Goal: Information Seeking & Learning: Learn about a topic

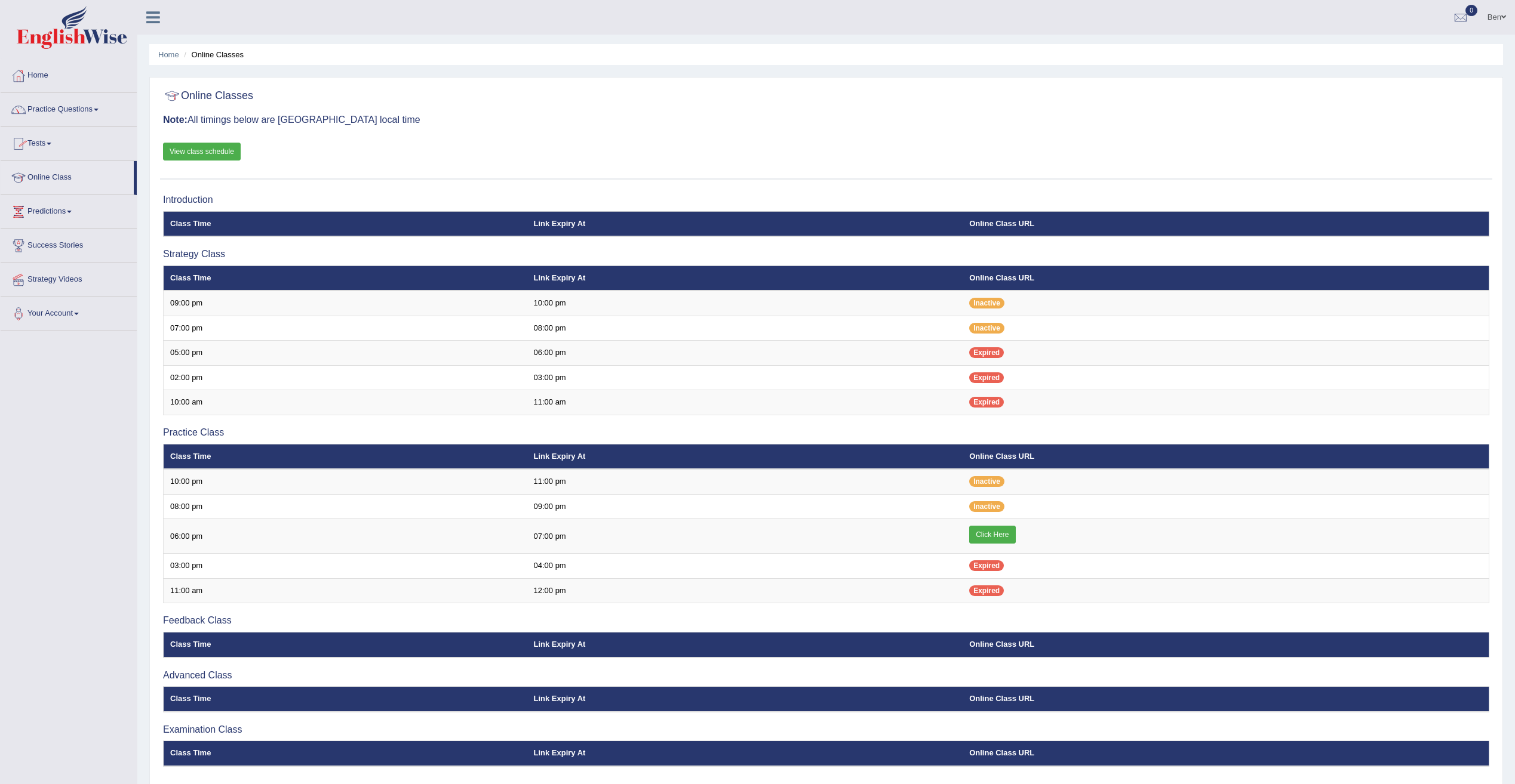
click at [92, 106] on link "Practice Questions" at bounding box center [69, 108] width 136 height 30
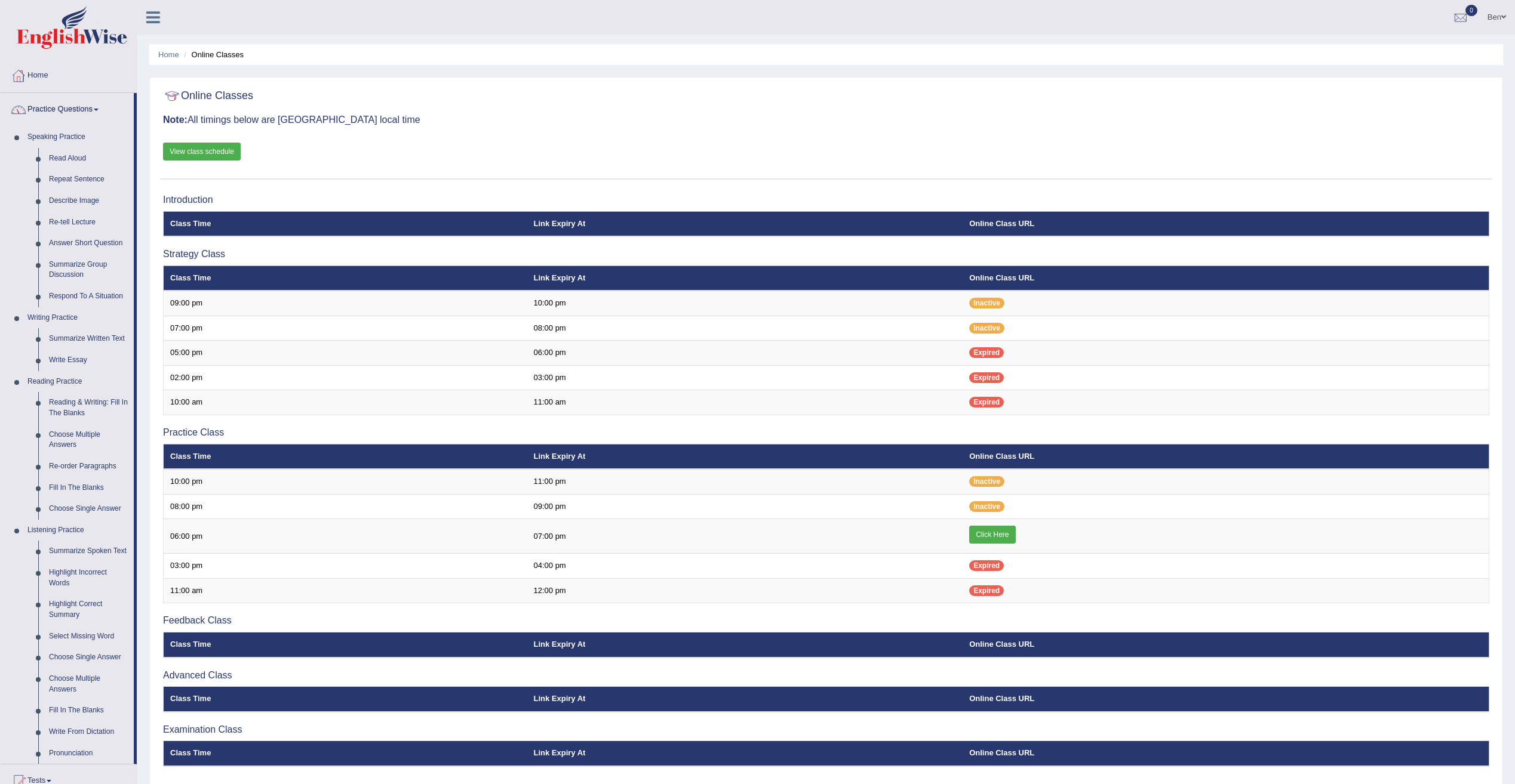
click at [62, 106] on link "Practice Questions" at bounding box center [67, 108] width 133 height 30
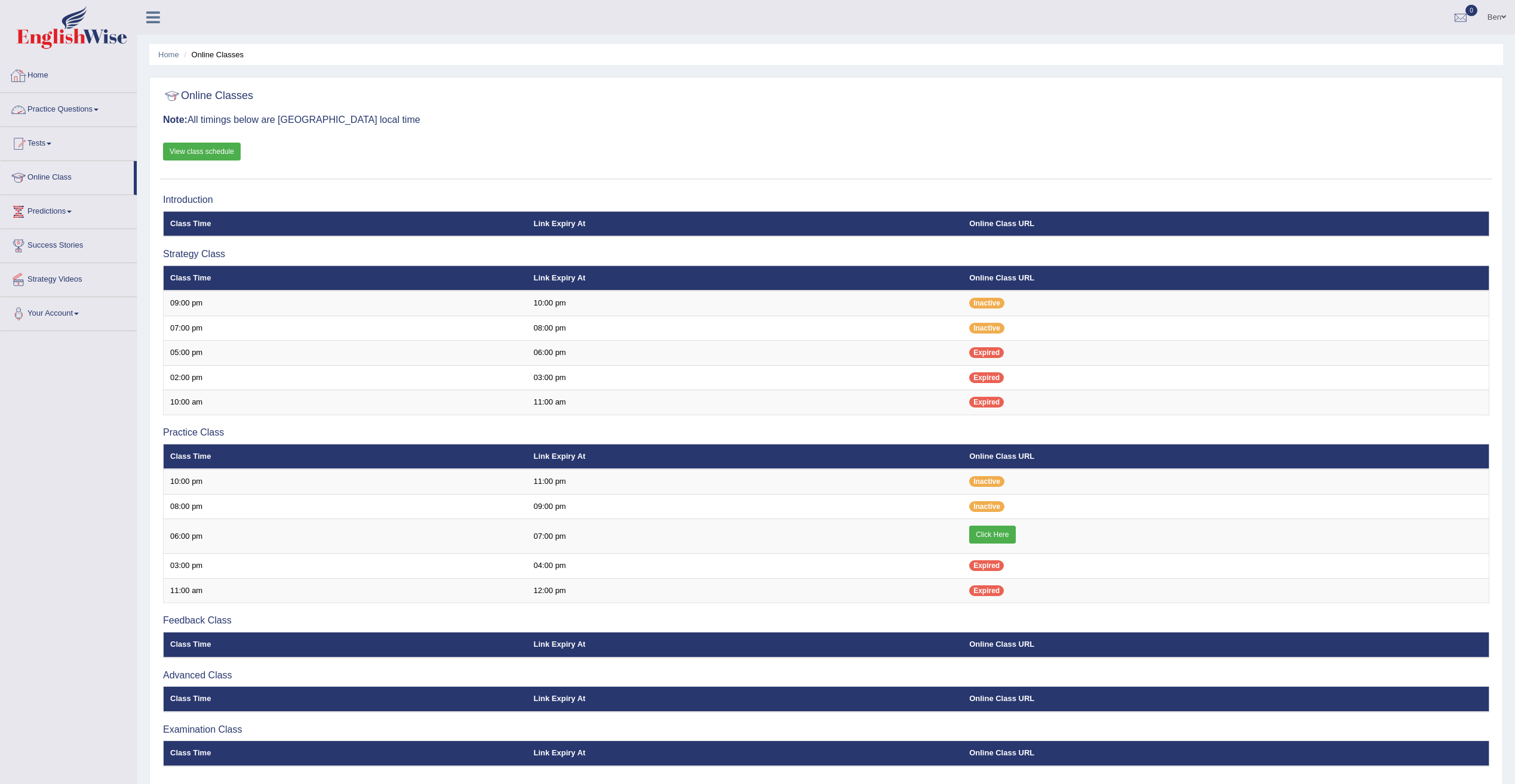
click at [50, 142] on link "Tests" at bounding box center [69, 142] width 136 height 30
click at [50, 142] on link "Tests" at bounding box center [67, 142] width 133 height 30
click at [76, 110] on link "Practice Questions" at bounding box center [69, 108] width 136 height 30
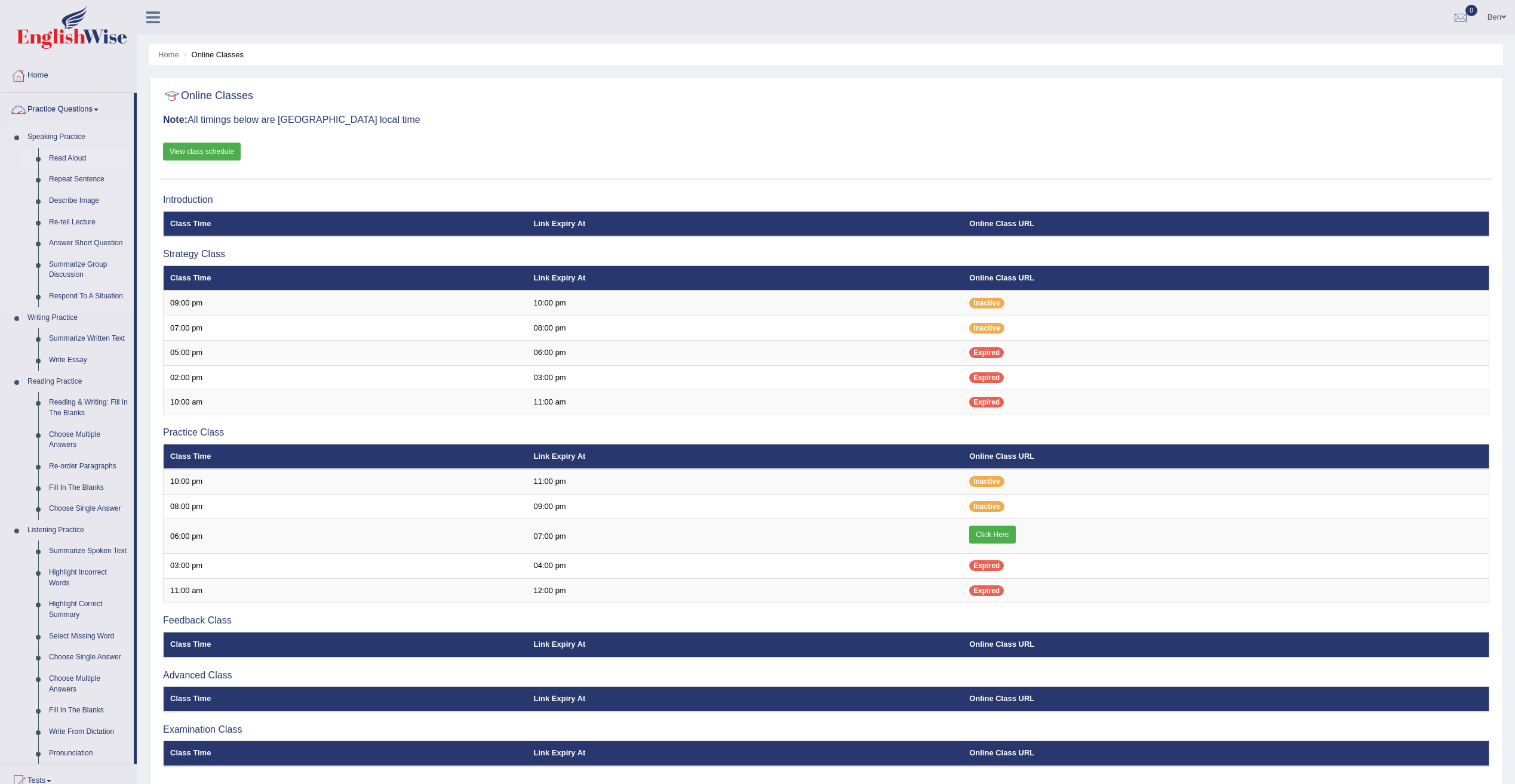
click at [72, 158] on link "Read Aloud" at bounding box center [88, 158] width 90 height 21
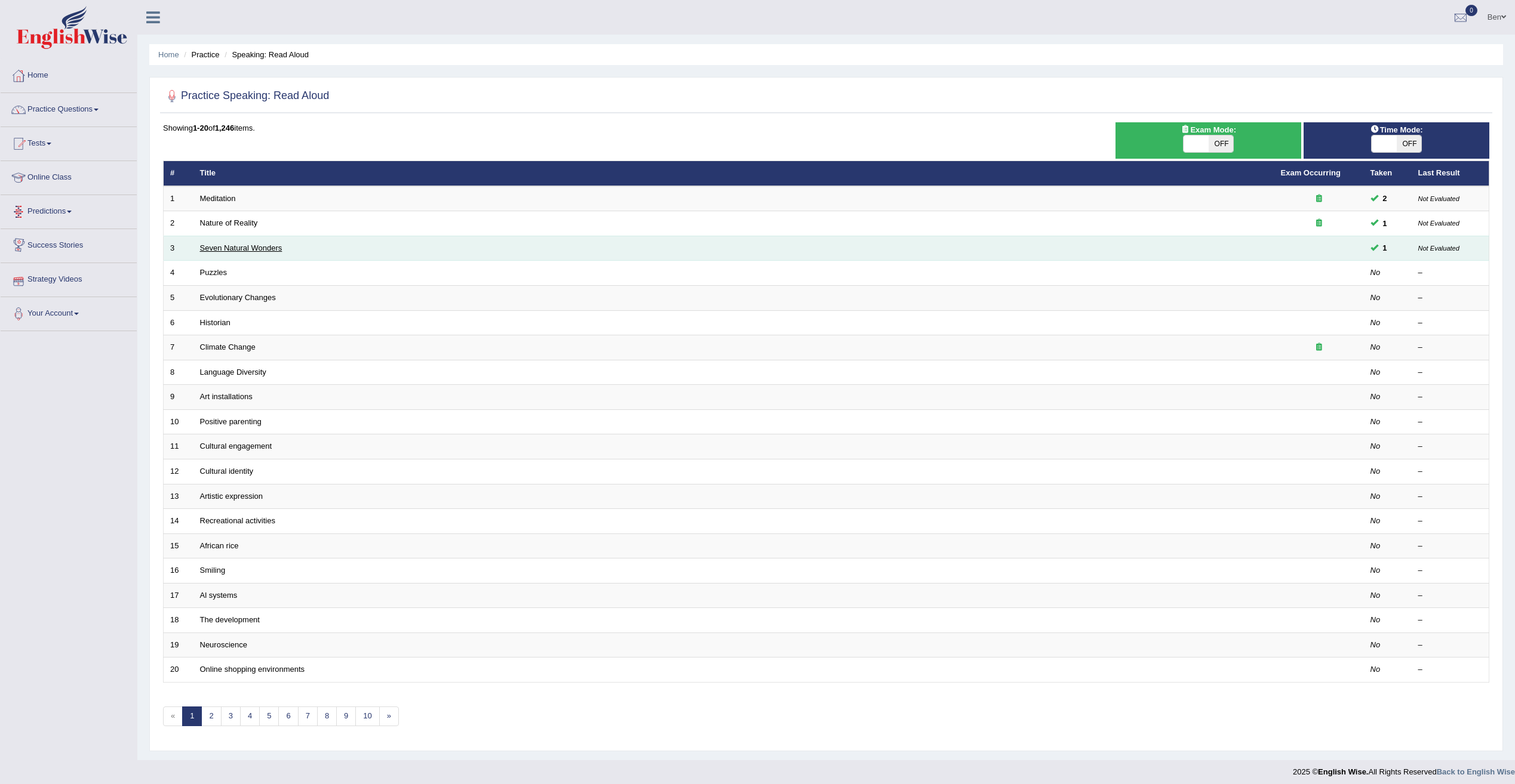
click at [274, 245] on link "Seven Natural Wonders" at bounding box center [241, 248] width 82 height 9
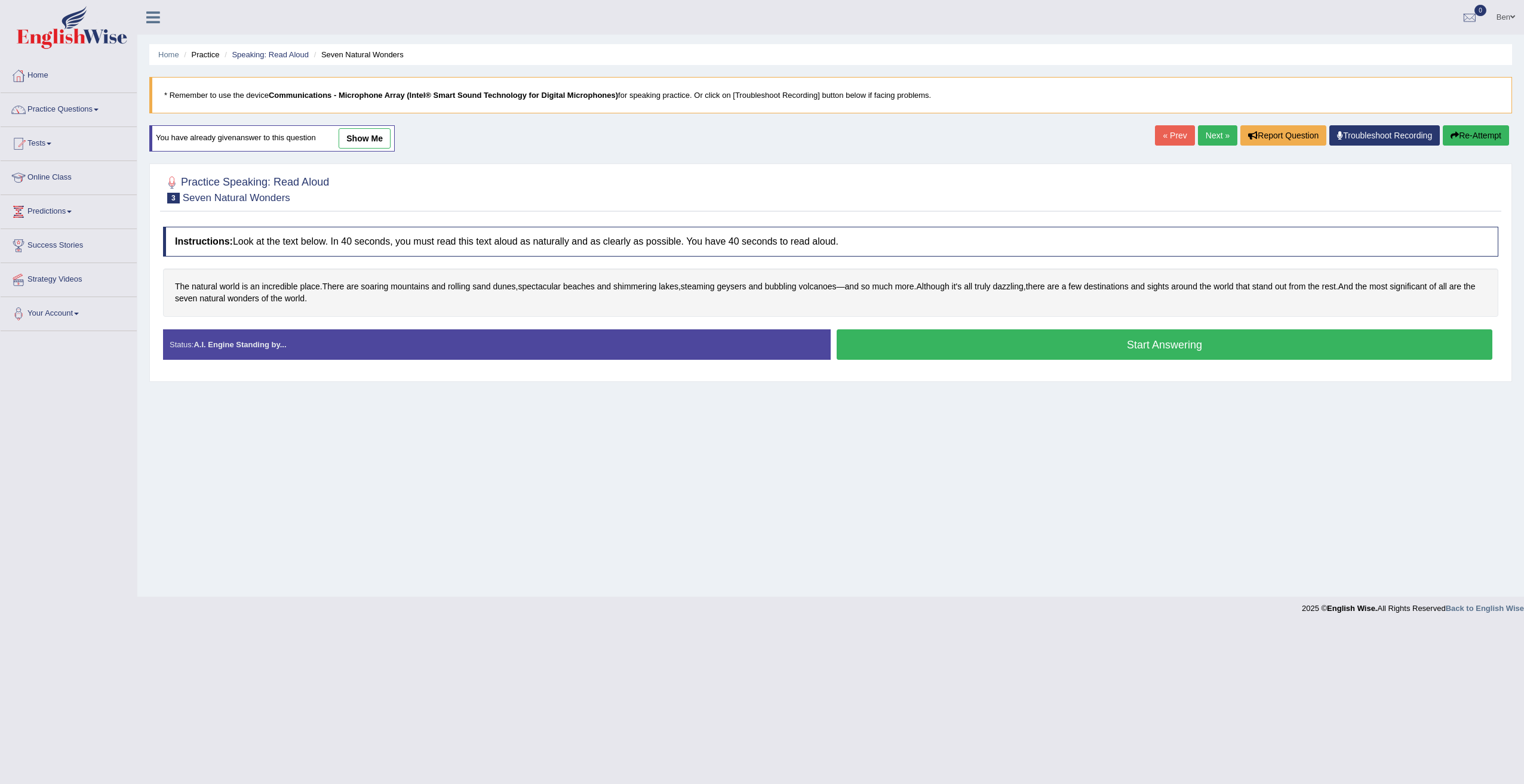
click at [376, 133] on link "show me" at bounding box center [364, 139] width 52 height 21
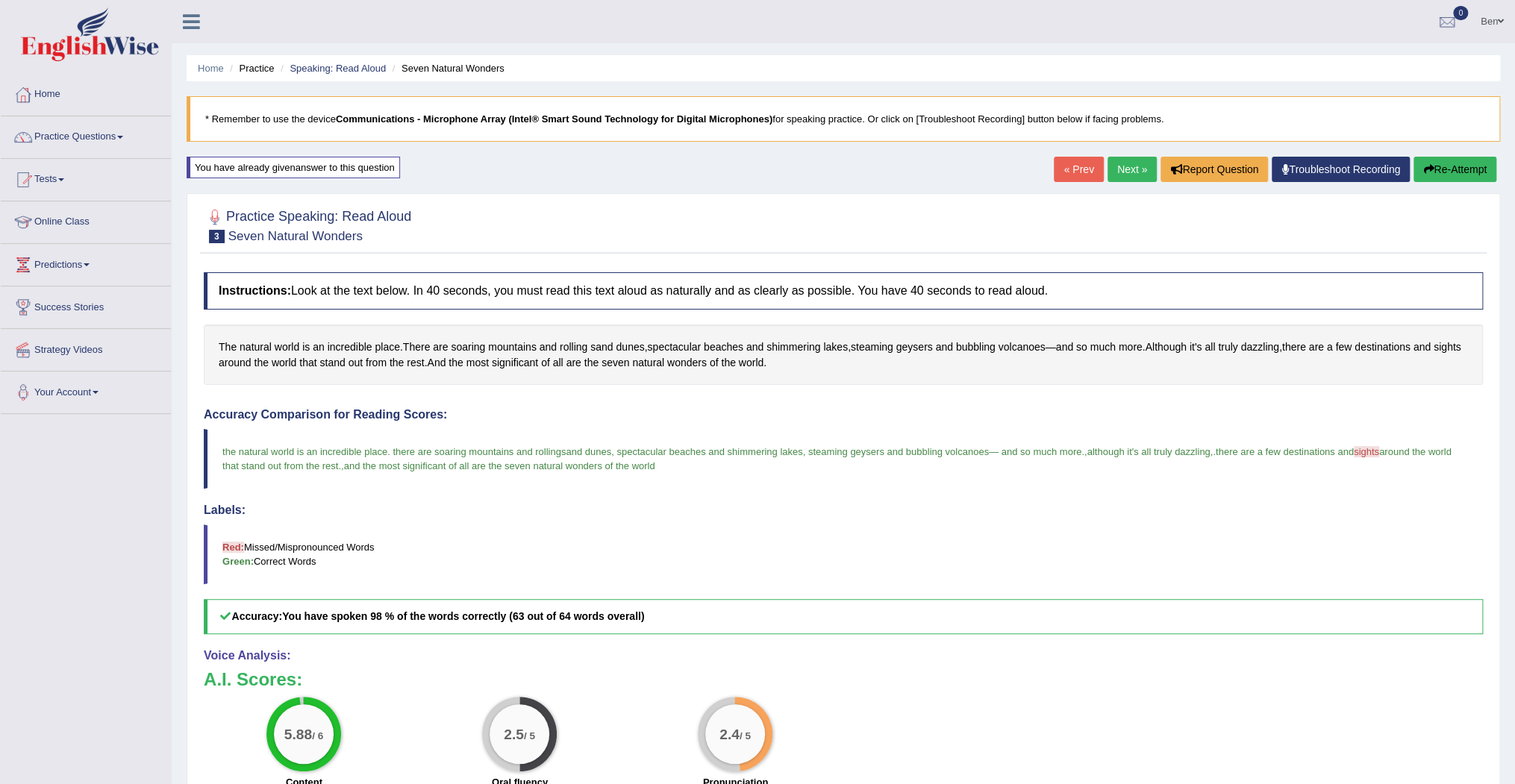
drag, startPoint x: 1897, startPoint y: 2, endPoint x: 1015, endPoint y: 439, distance: 984.3
click at [1012, 439] on blockquote "the natural world is an incredible place. there are soaring mountains and rolli…" at bounding box center [843, 458] width 1279 height 60
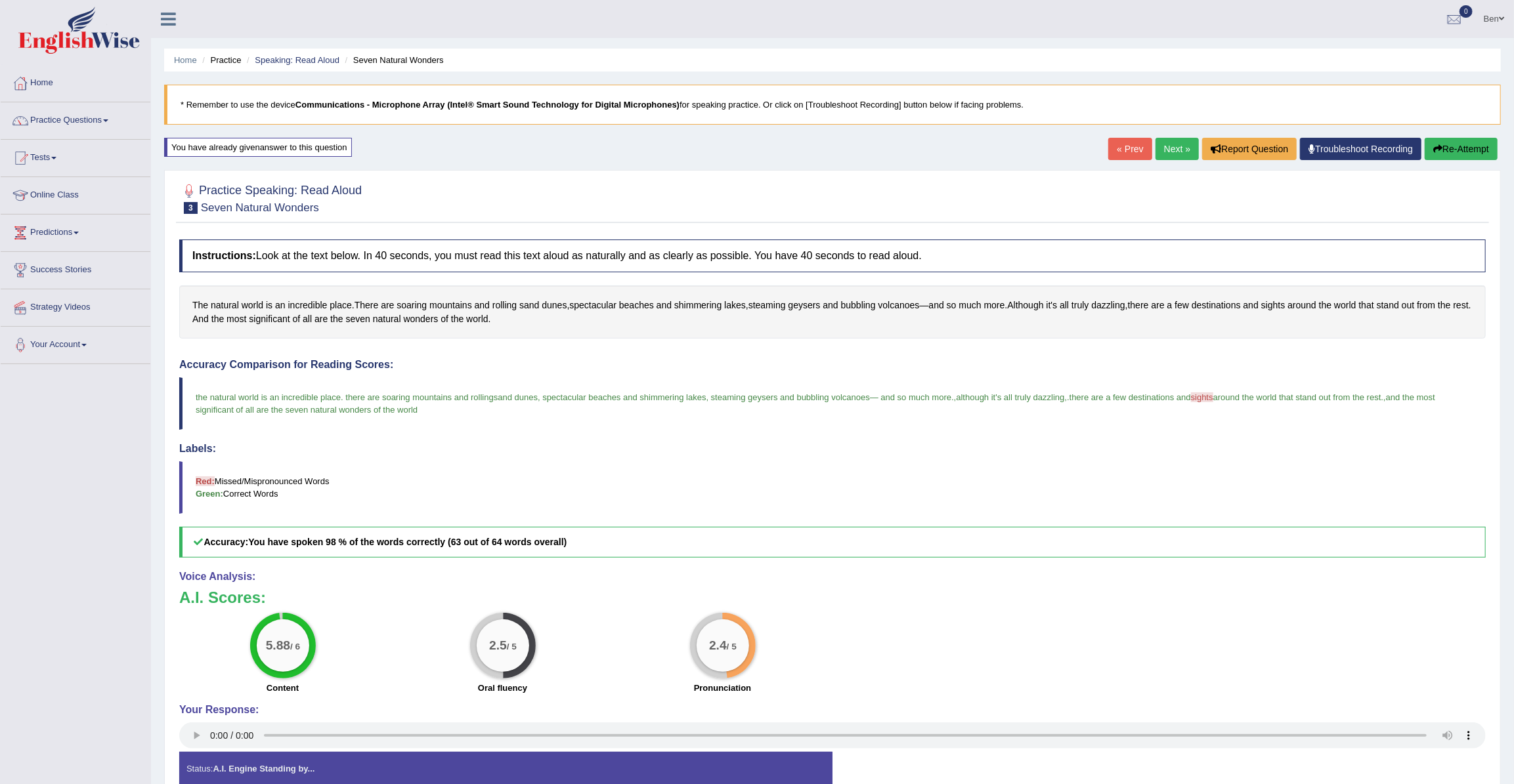
drag, startPoint x: 1266, startPoint y: 0, endPoint x: 957, endPoint y: 391, distance: 498.4
click at [957, 393] on span "although it's all truly dazzling" at bounding box center [1010, 398] width 108 height 10
click at [1059, 154] on div "Home Practice Speaking: Read Aloud Seven Natural Wonders * Remember to use the …" at bounding box center [832, 410] width 1362 height 819
click at [1132, 149] on link "« Prev" at bounding box center [1130, 149] width 44 height 23
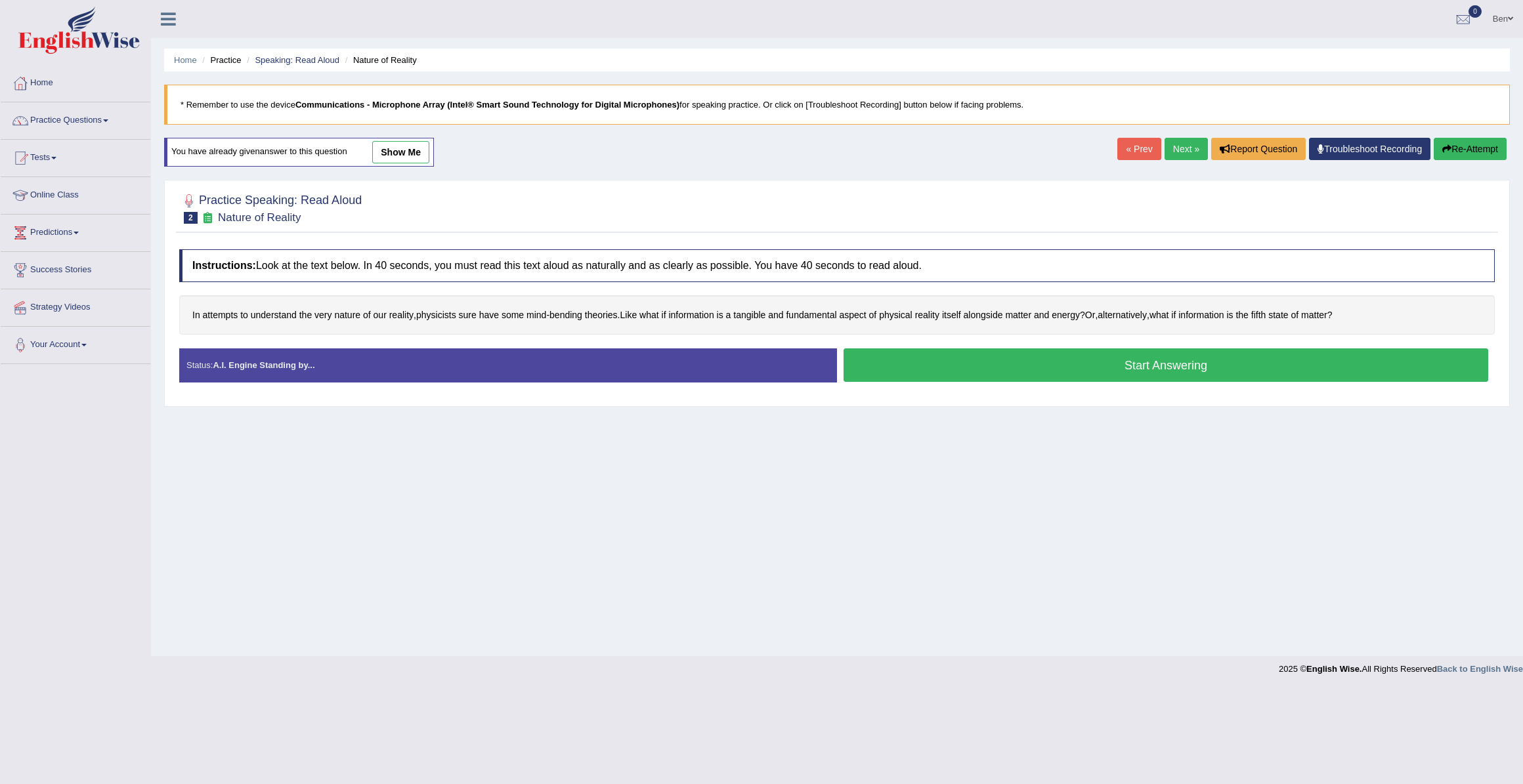
click at [407, 156] on link "show me" at bounding box center [400, 152] width 57 height 23
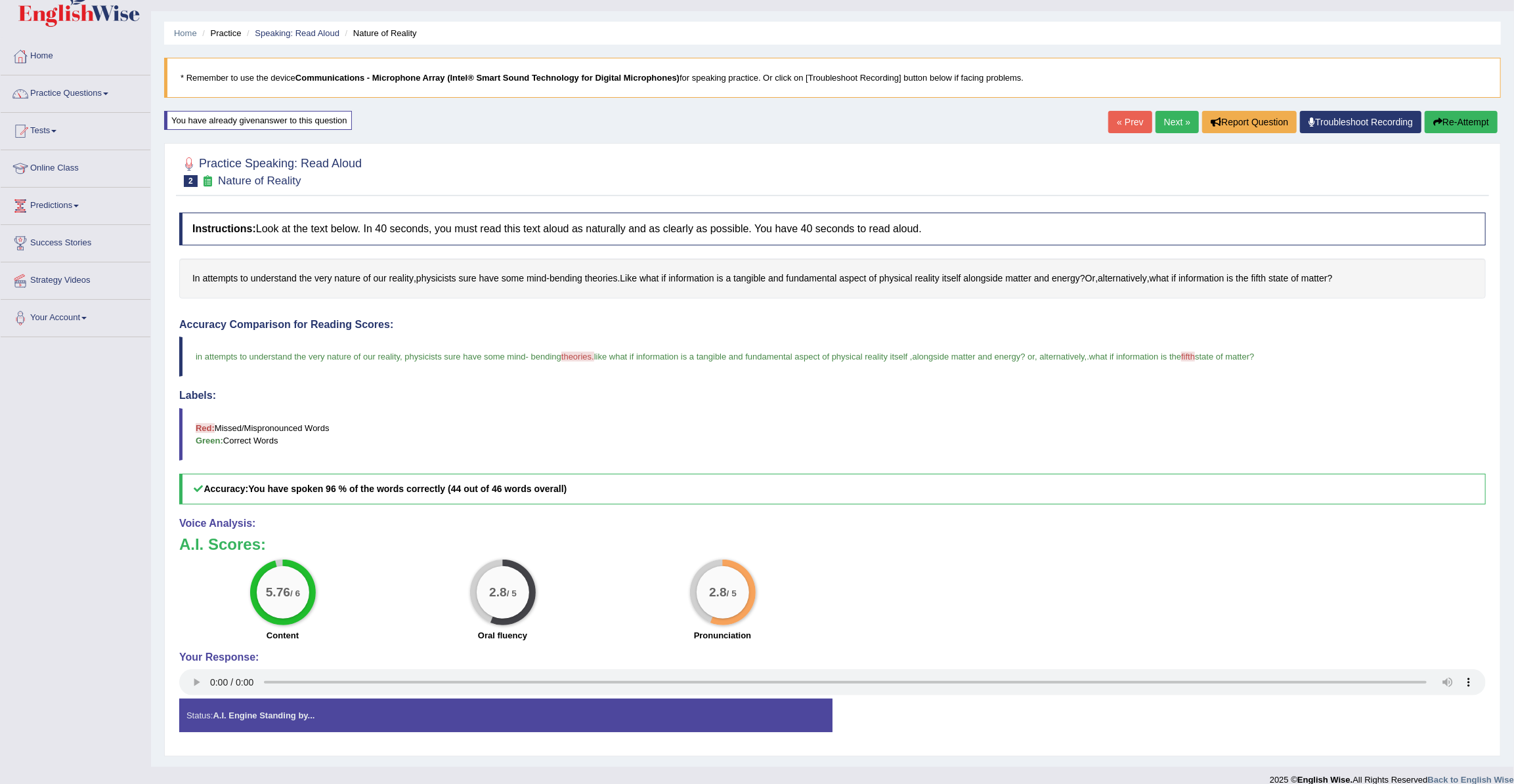
scroll to position [42, 0]
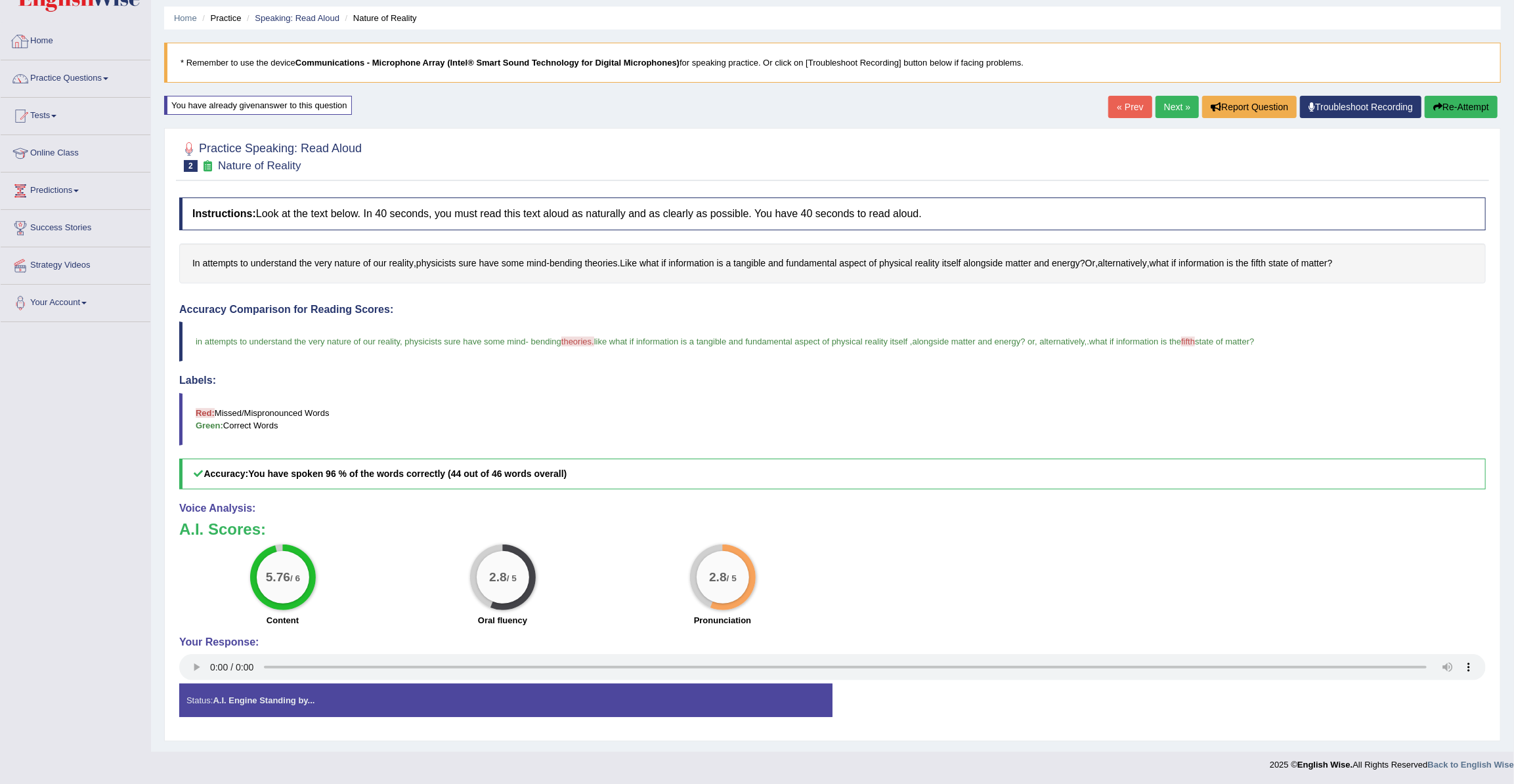
click at [39, 39] on link "Home" at bounding box center [76, 39] width 150 height 33
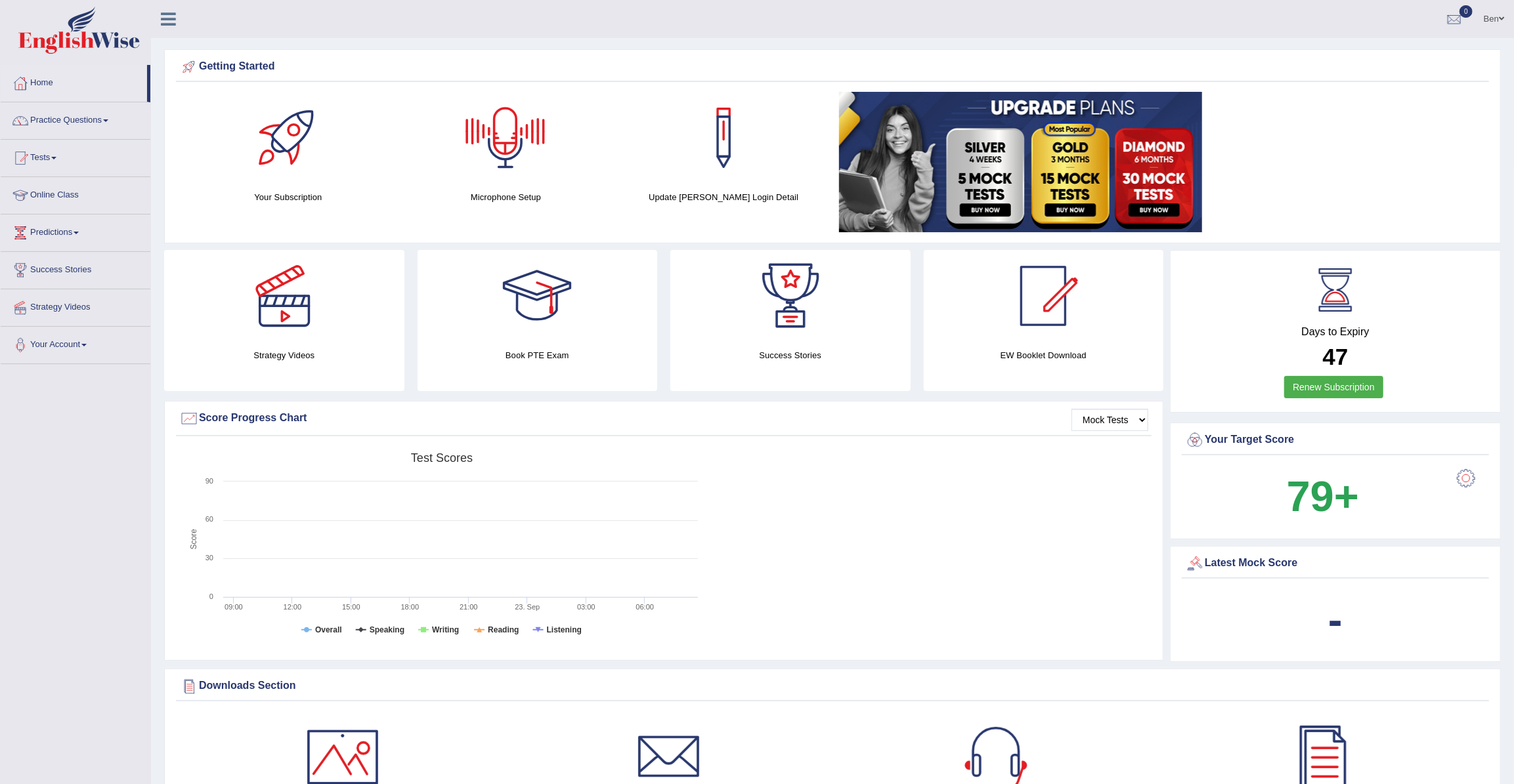
click at [504, 130] on div at bounding box center [506, 138] width 92 height 92
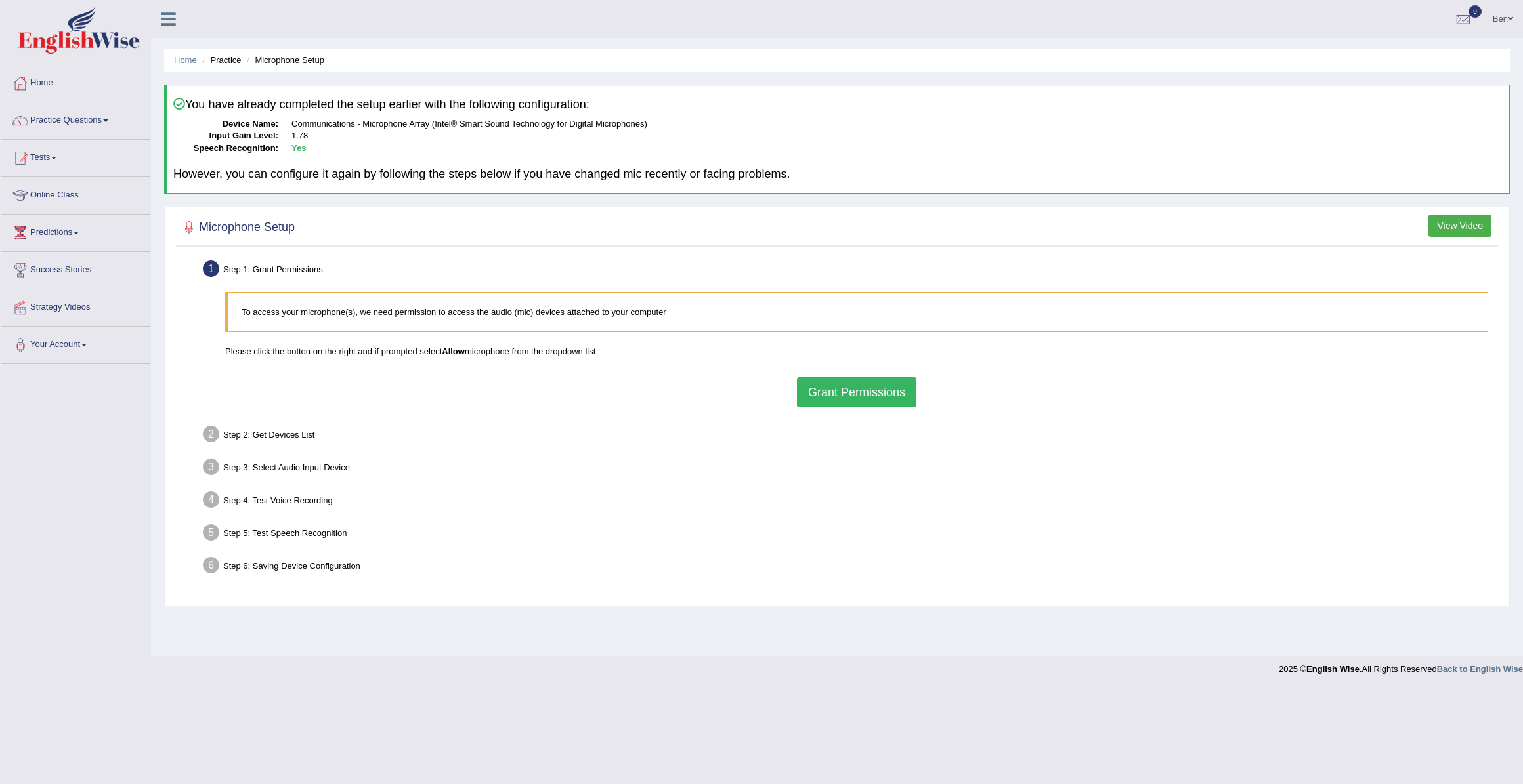
click at [858, 390] on button "Grant Permissions" at bounding box center [857, 392] width 119 height 30
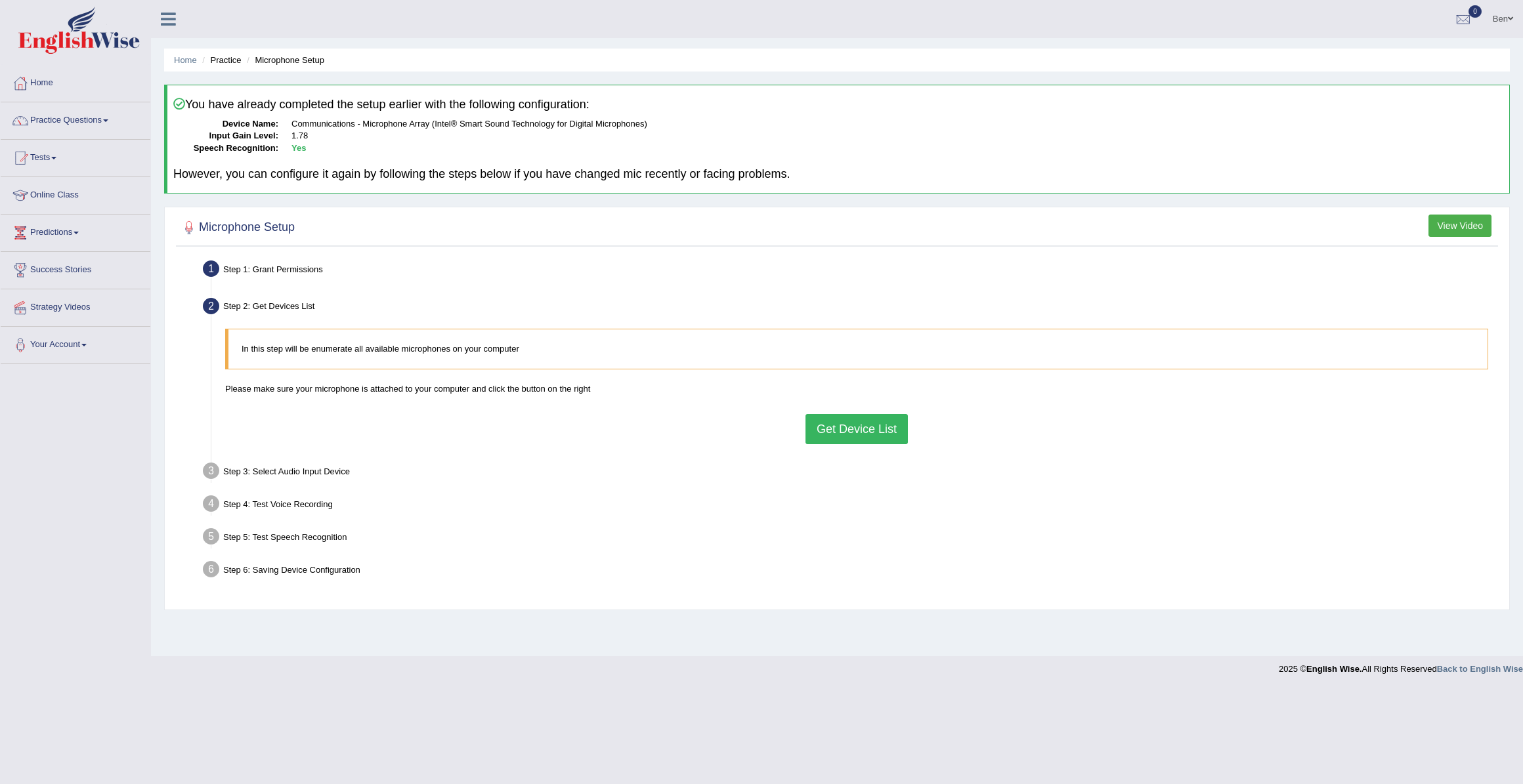
click at [872, 420] on button "Get Device List" at bounding box center [857, 429] width 102 height 30
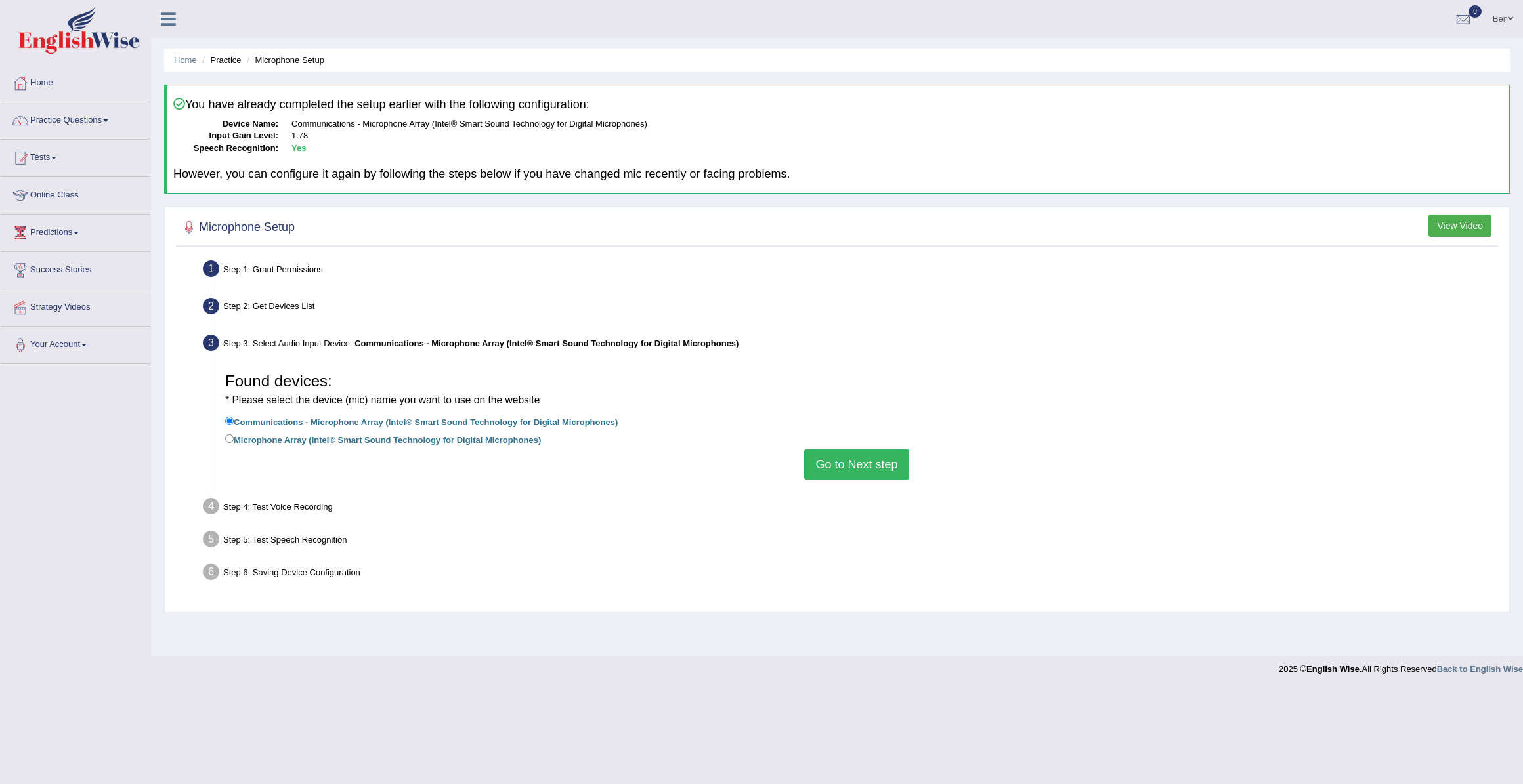
drag, startPoint x: 521, startPoint y: 427, endPoint x: 541, endPoint y: 427, distance: 20.0
click at [541, 427] on li "Communications - Microphone Array (Intel® Smart Sound Technology for Digital Mi…" at bounding box center [857, 423] width 1263 height 18
drag, startPoint x: 541, startPoint y: 427, endPoint x: 469, endPoint y: 453, distance: 76.6
click at [469, 453] on div "Found devices: * Please select the device (mic) name you want to use on the web…" at bounding box center [857, 423] width 1276 height 127
click at [282, 436] on label "Microphone Array (Intel® Smart Sound Technology for Digital Microphones)" at bounding box center [382, 439] width 315 height 15
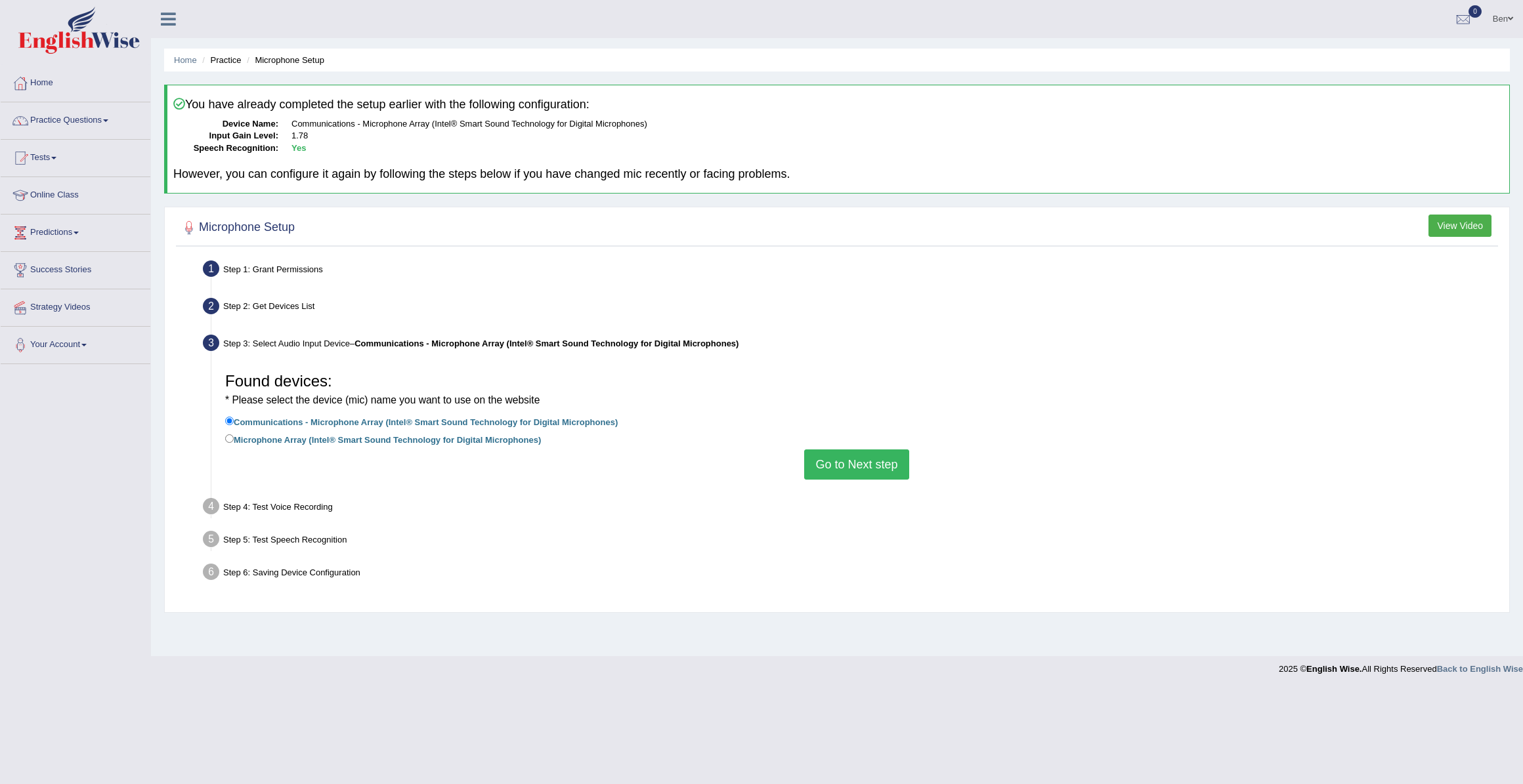
click at [234, 436] on input "Microphone Array (Intel® Smart Sound Technology for Digital Microphones)" at bounding box center [229, 439] width 9 height 9
radio input "true"
click at [232, 419] on input "Communications - Microphone Array (Intel® Smart Sound Technology for Digital Mi…" at bounding box center [229, 421] width 9 height 9
radio input "true"
click at [243, 437] on label "Microphone Array (Intel® Smart Sound Technology for Digital Microphones)" at bounding box center [382, 439] width 315 height 15
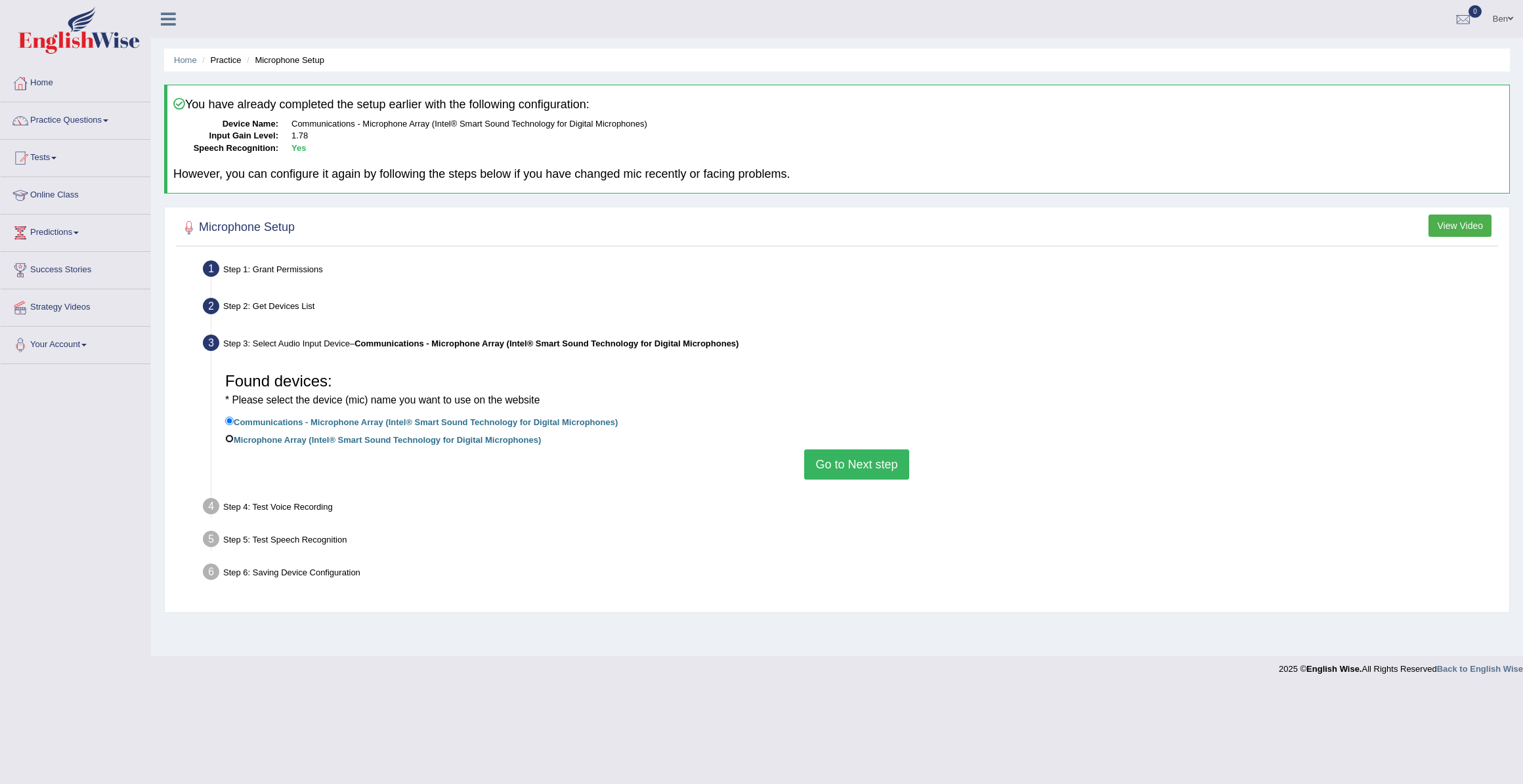
click at [234, 437] on input "Microphone Array (Intel® Smart Sound Technology for Digital Microphones)" at bounding box center [229, 439] width 9 height 9
radio input "true"
click at [93, 125] on link "Practice Questions" at bounding box center [76, 119] width 150 height 33
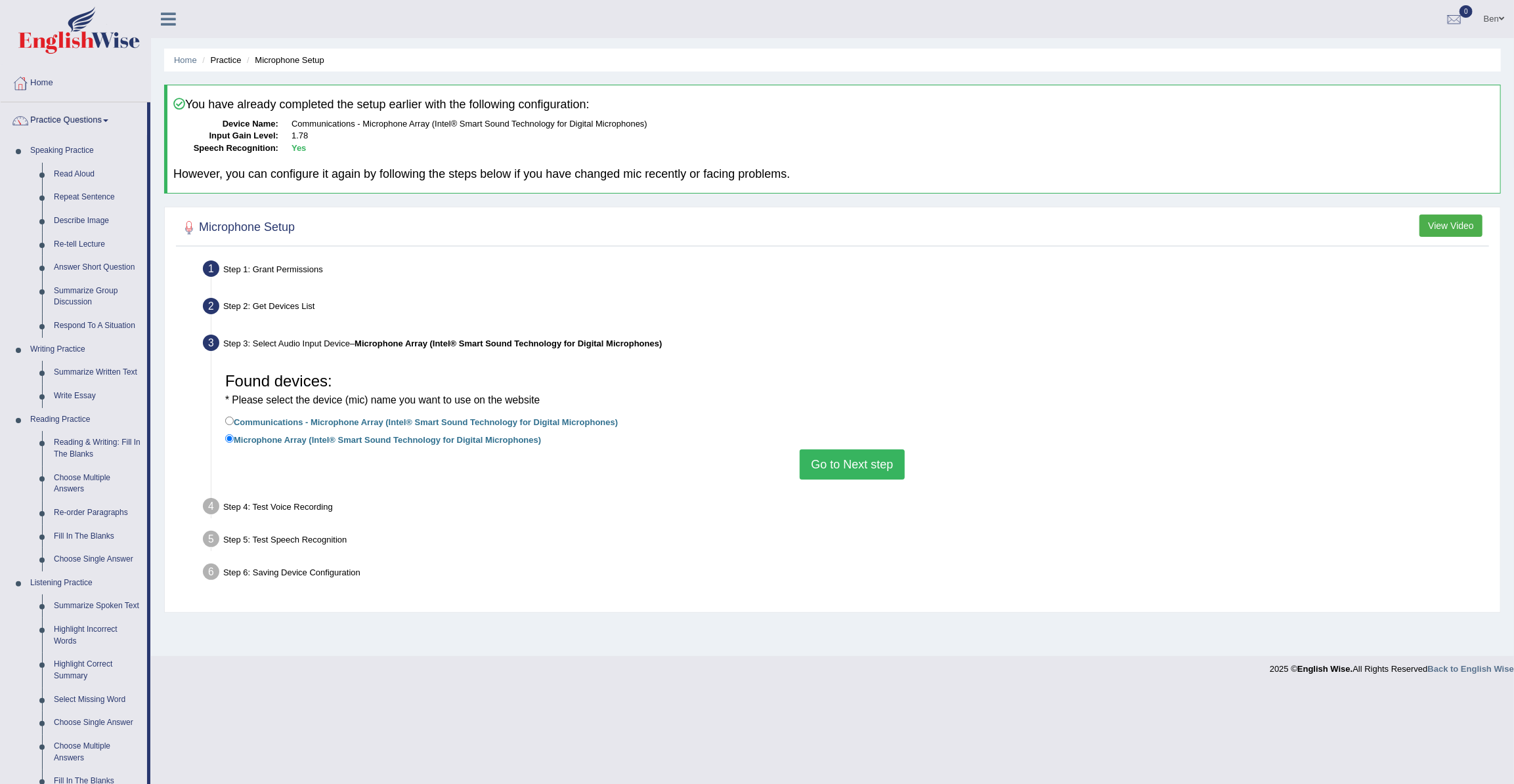
click at [93, 125] on link "Practice Questions" at bounding box center [73, 119] width 146 height 33
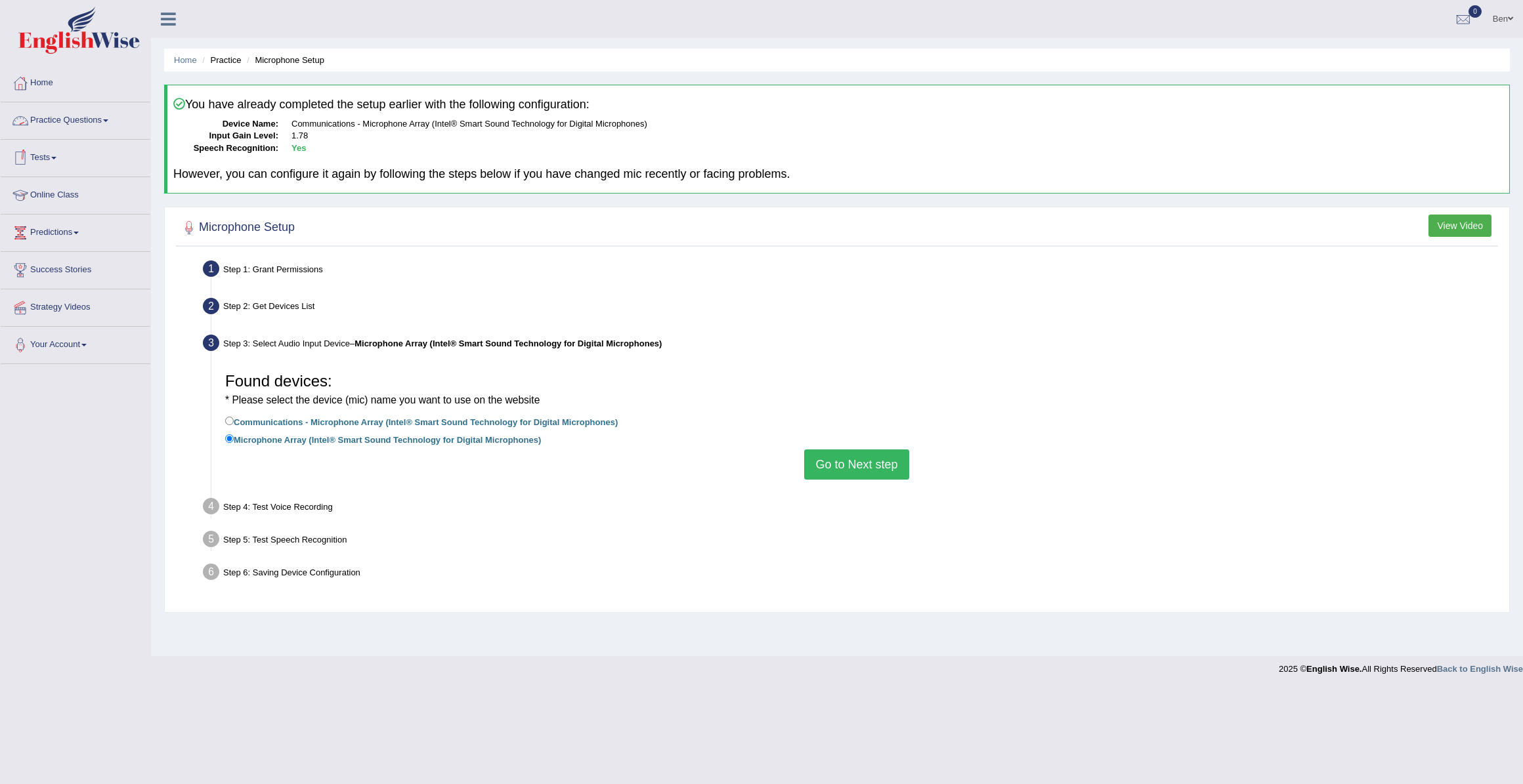
click at [90, 122] on link "Practice Questions" at bounding box center [76, 119] width 150 height 33
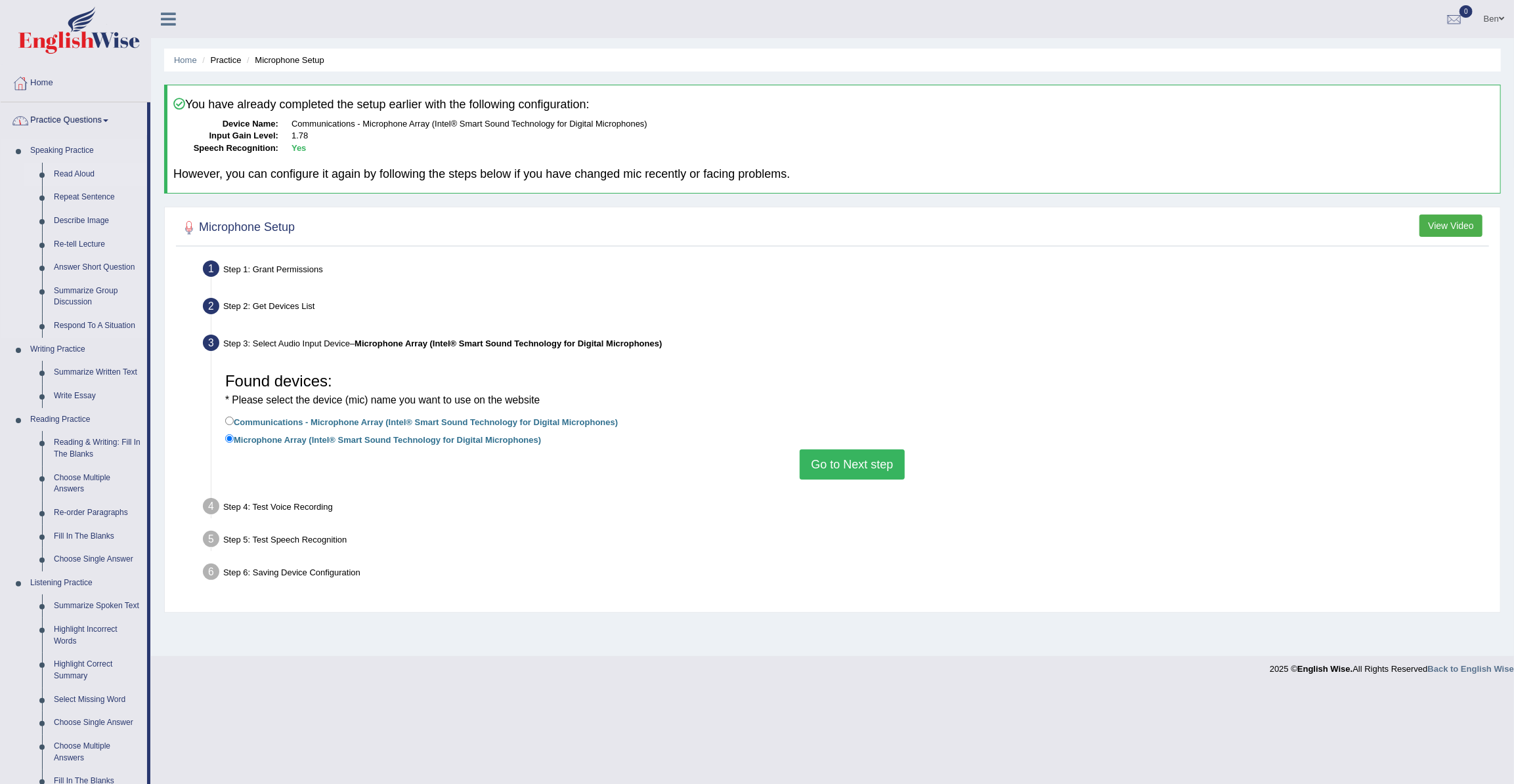
click at [73, 176] on link "Read Aloud" at bounding box center [97, 174] width 99 height 23
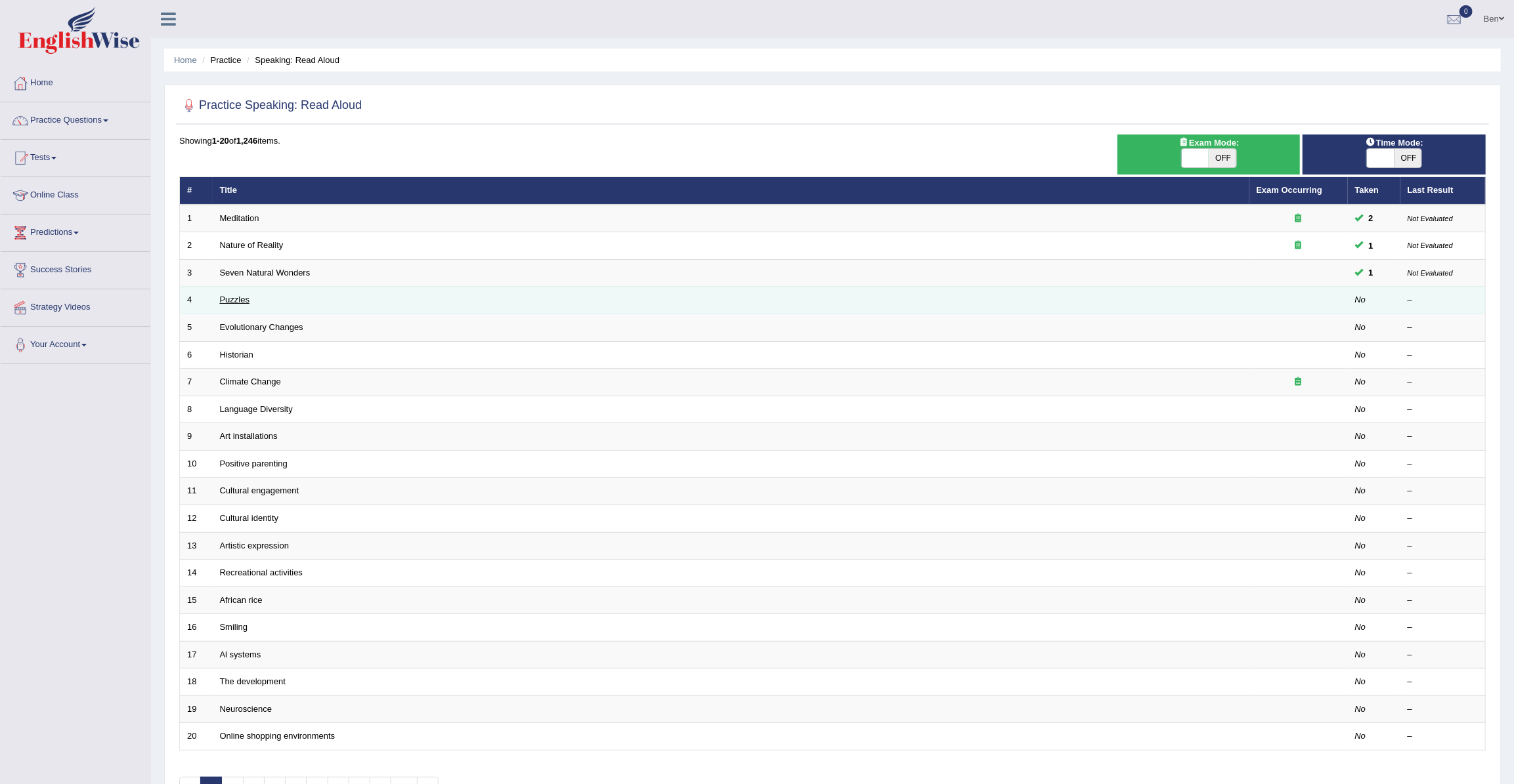
click at [233, 299] on link "Puzzles" at bounding box center [235, 299] width 30 height 10
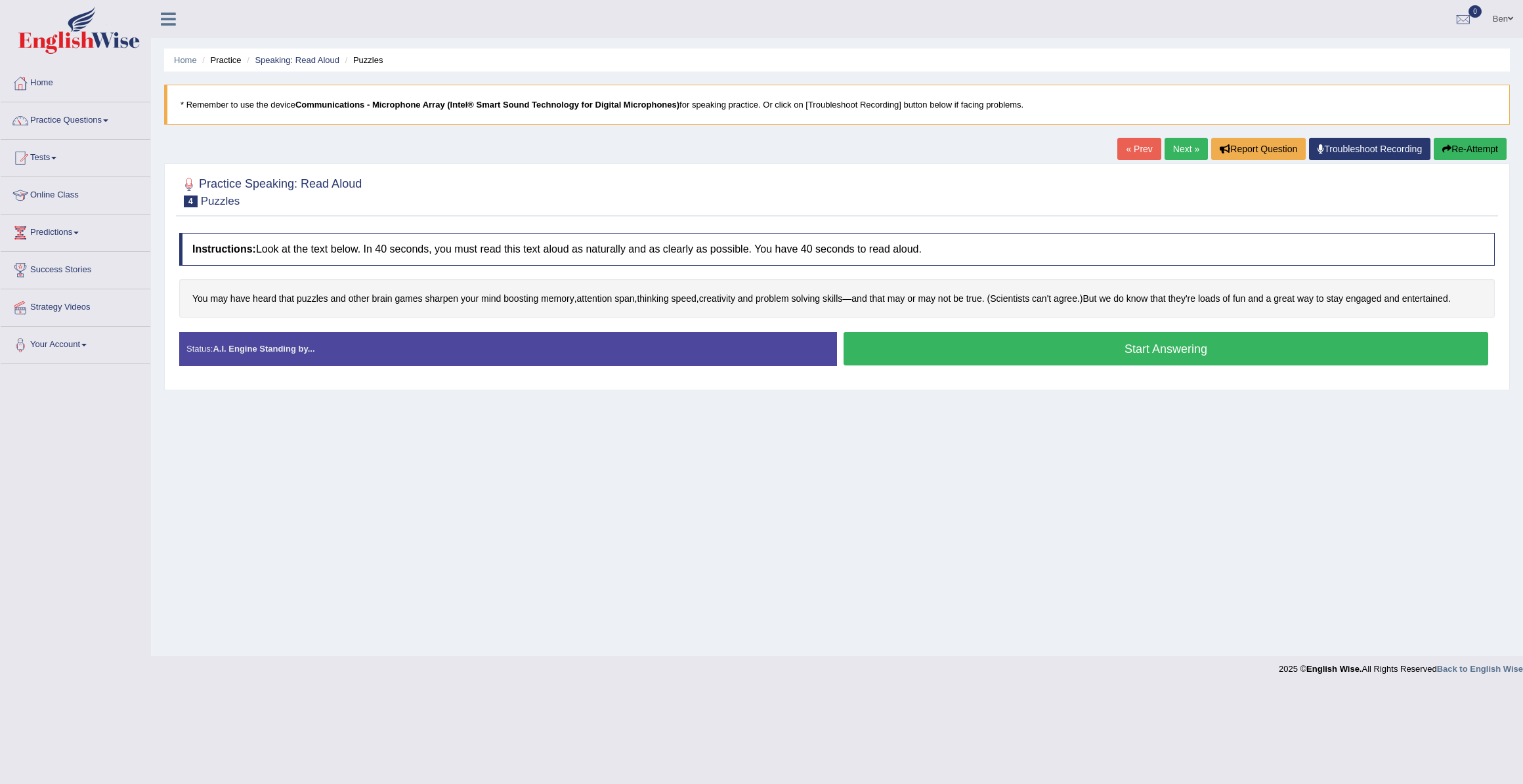
click at [1117, 352] on button "Start Answering" at bounding box center [1166, 349] width 645 height 34
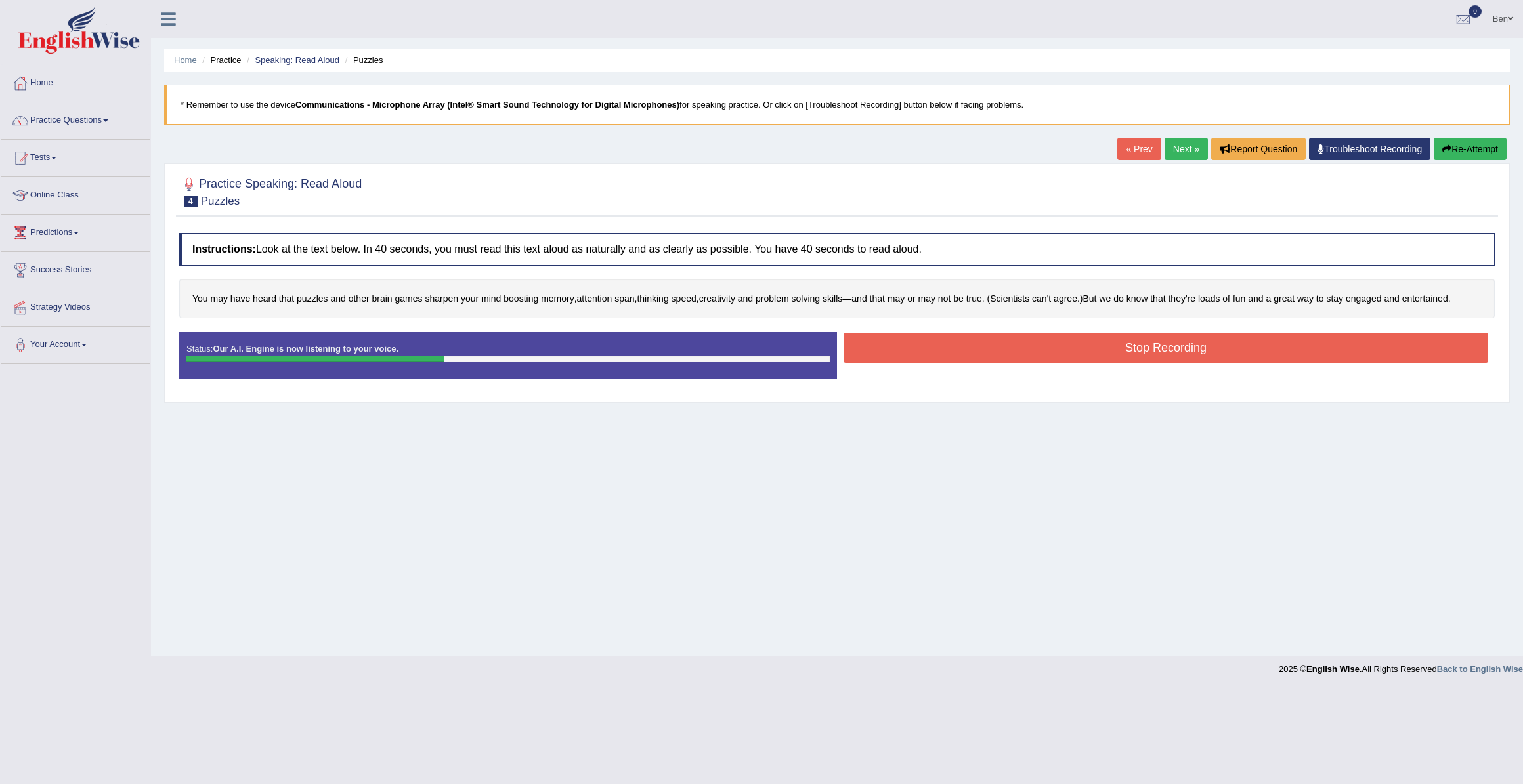
click at [1157, 348] on button "Stop Recording" at bounding box center [1166, 348] width 645 height 30
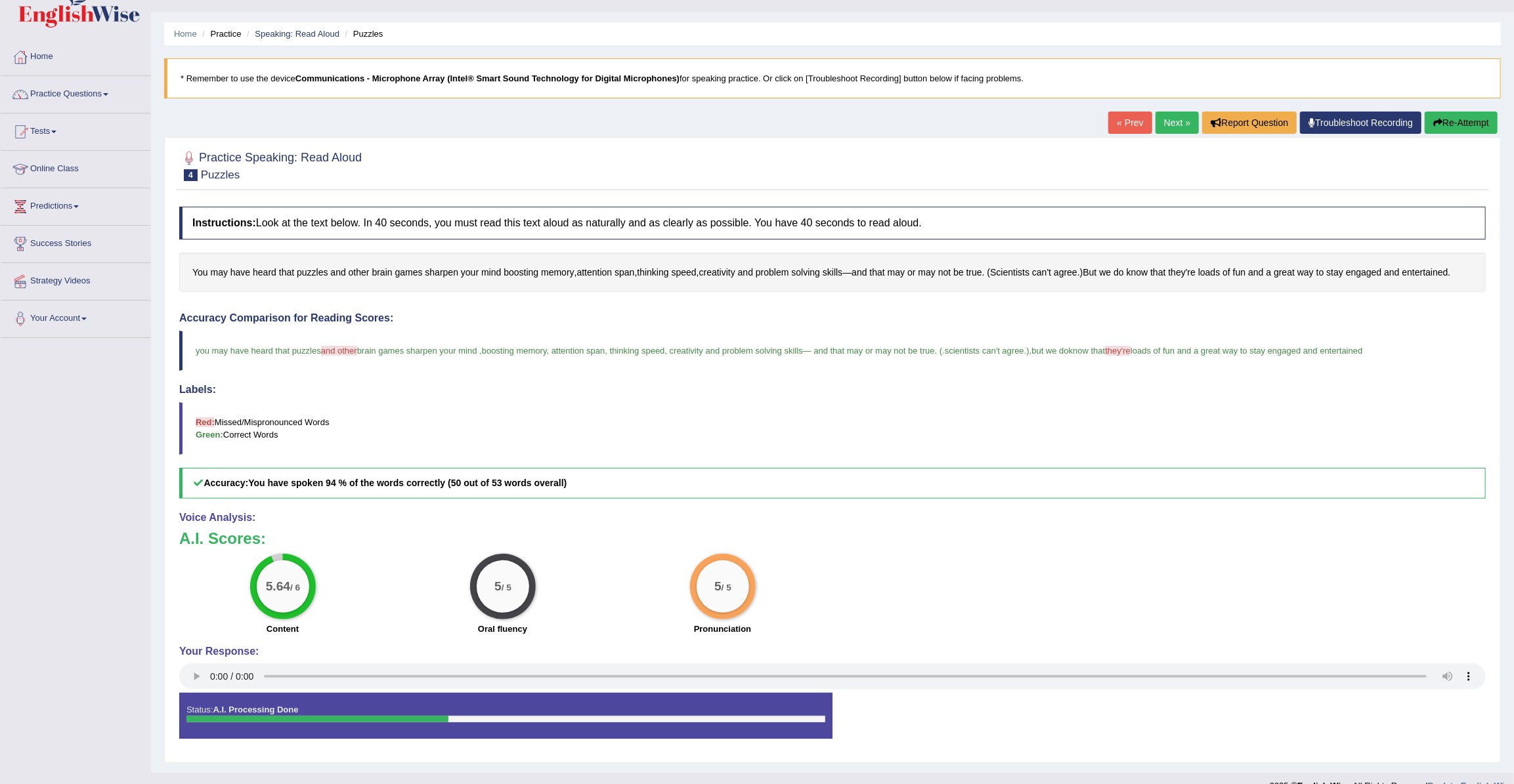
scroll to position [48, 0]
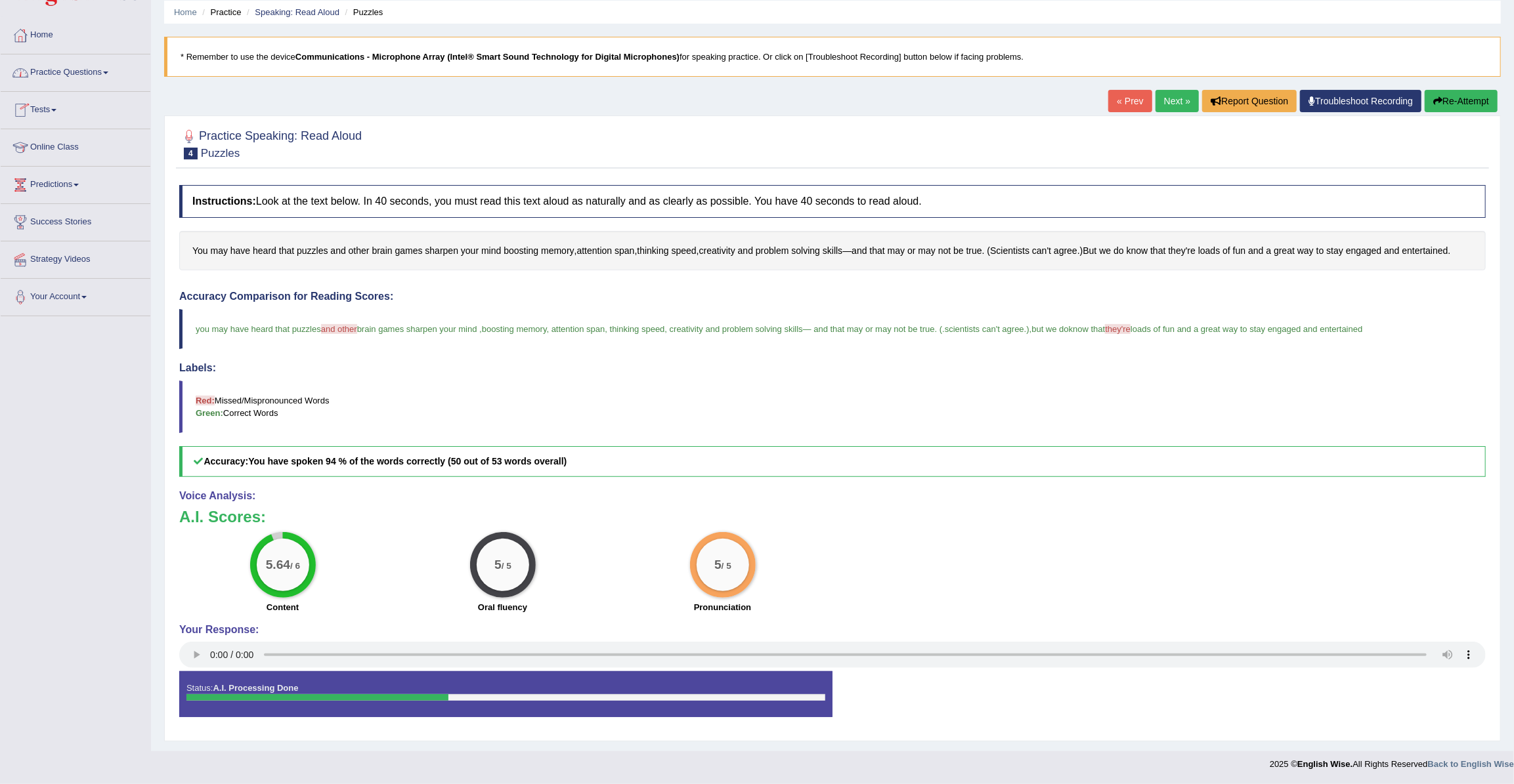
click at [101, 69] on link "Practice Questions" at bounding box center [76, 71] width 150 height 33
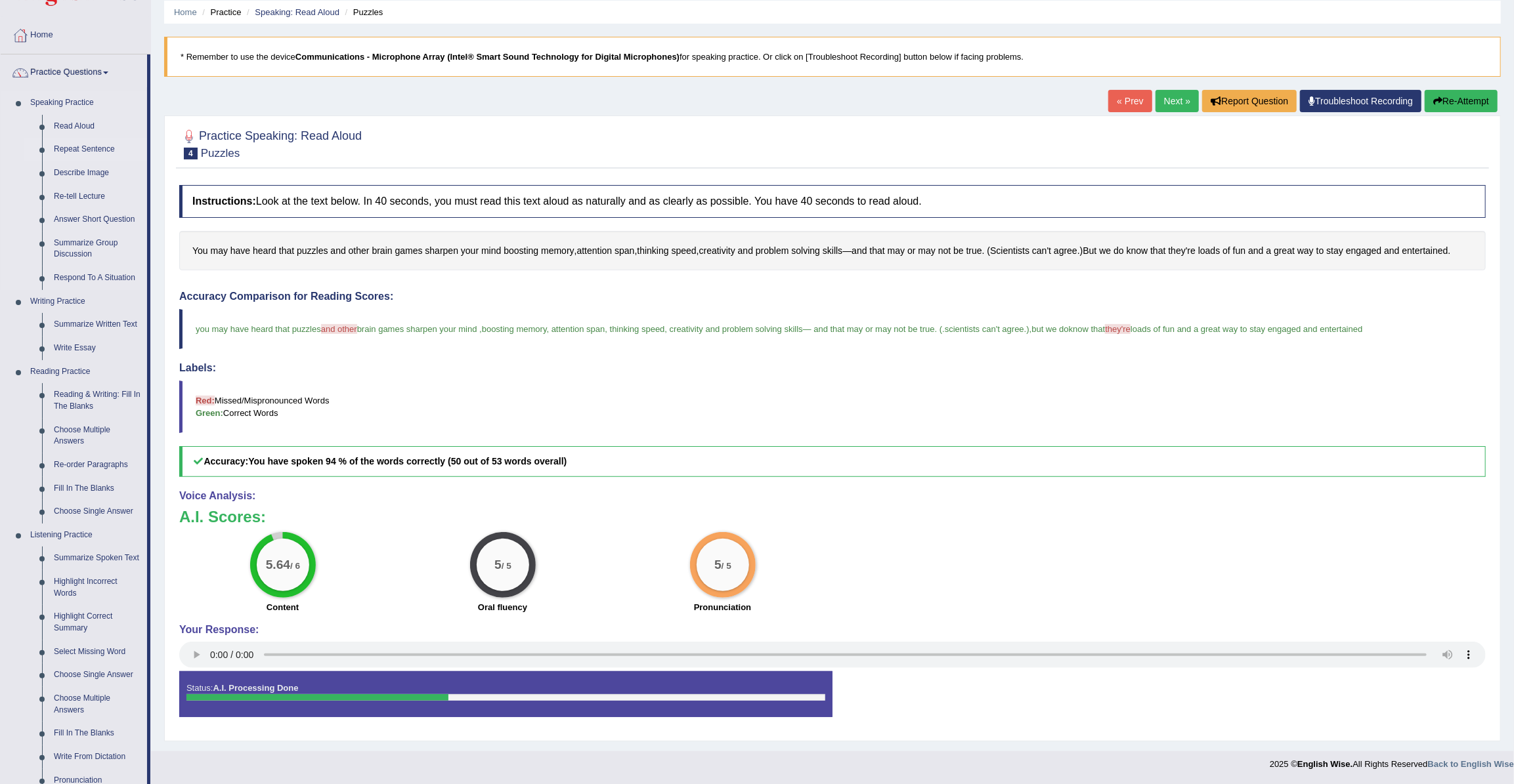
click at [73, 149] on link "Repeat Sentence" at bounding box center [97, 149] width 99 height 23
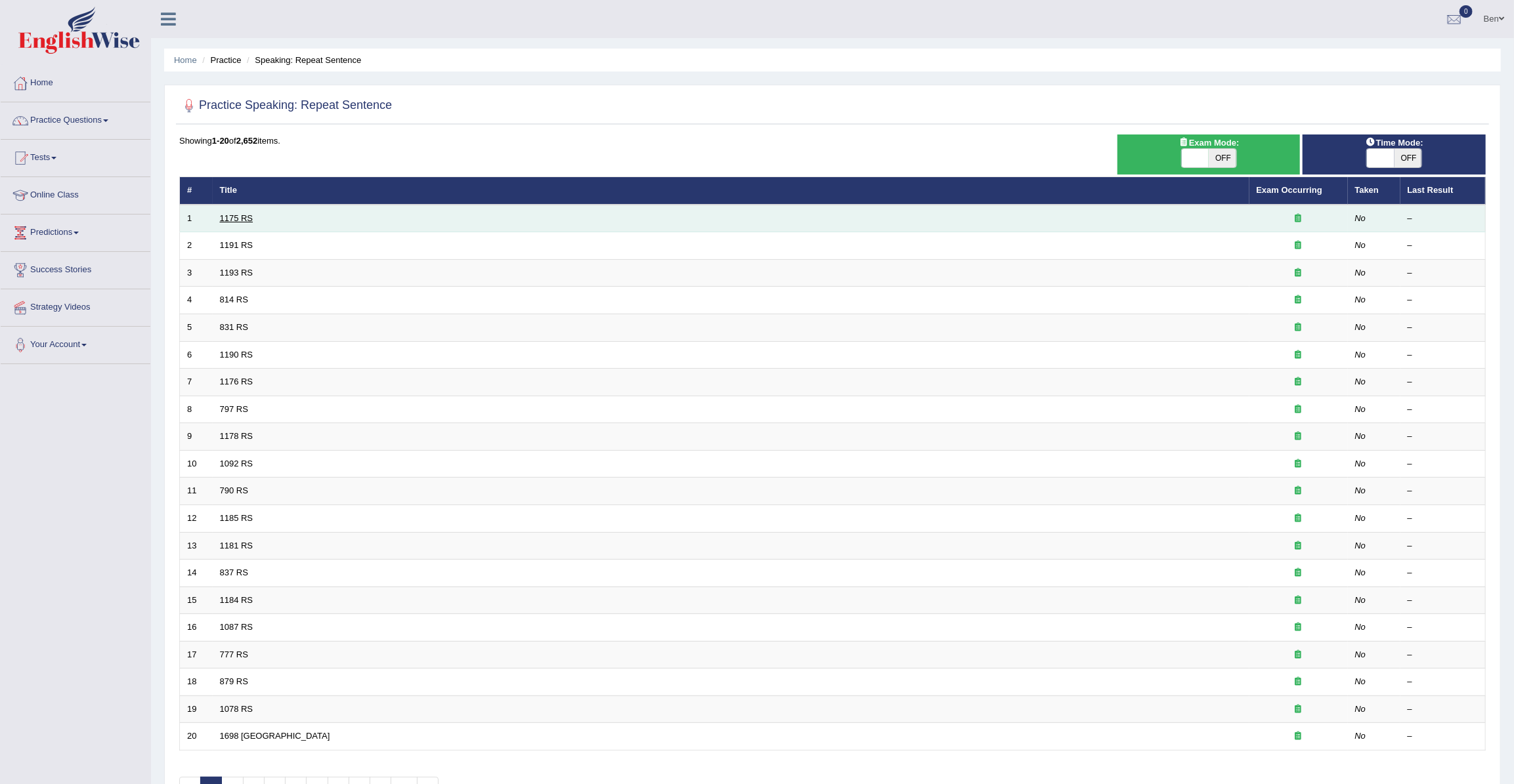
click at [238, 220] on link "1175 RS" at bounding box center [237, 218] width 34 height 10
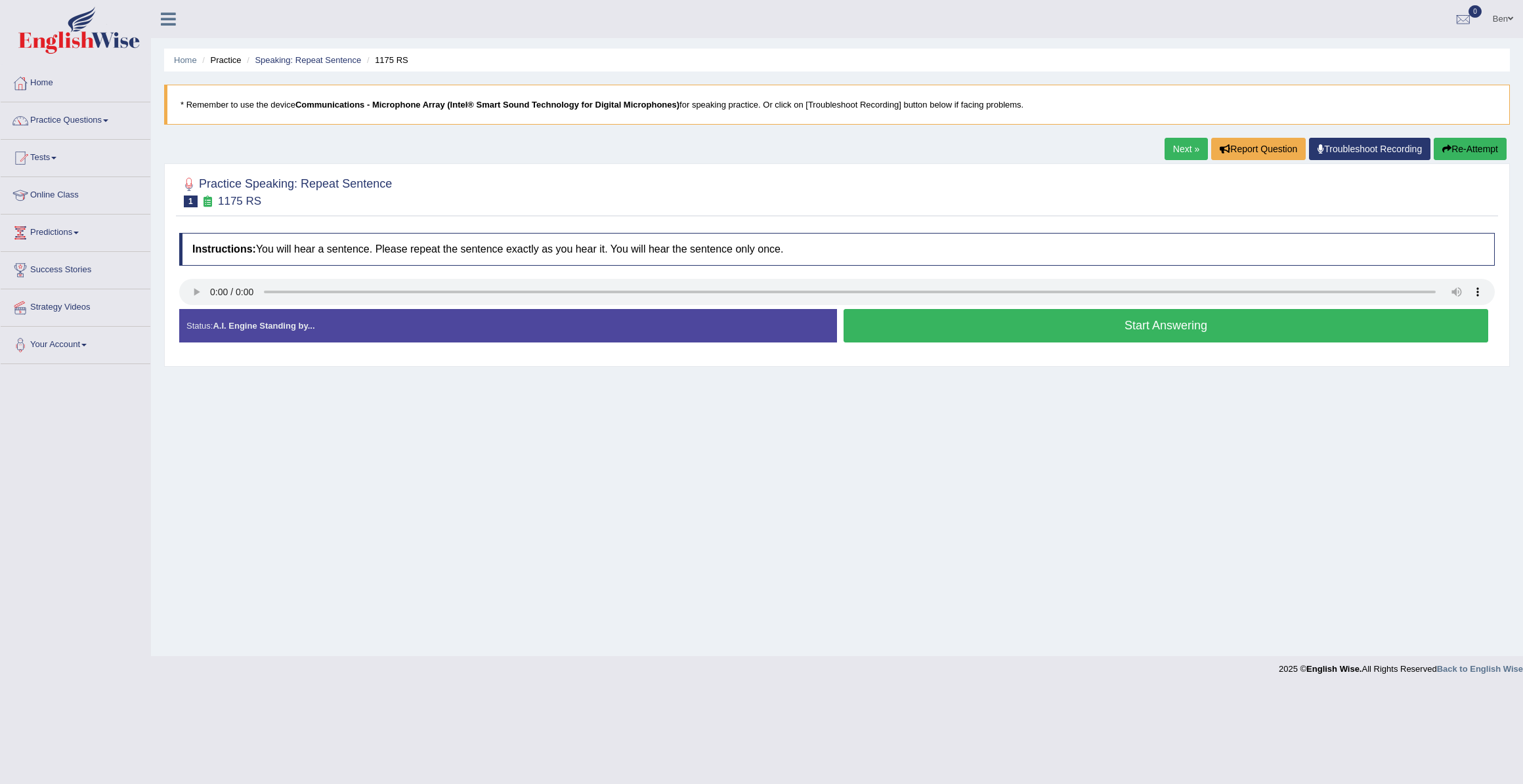
click at [1053, 333] on button "Start Answering" at bounding box center [1166, 326] width 645 height 34
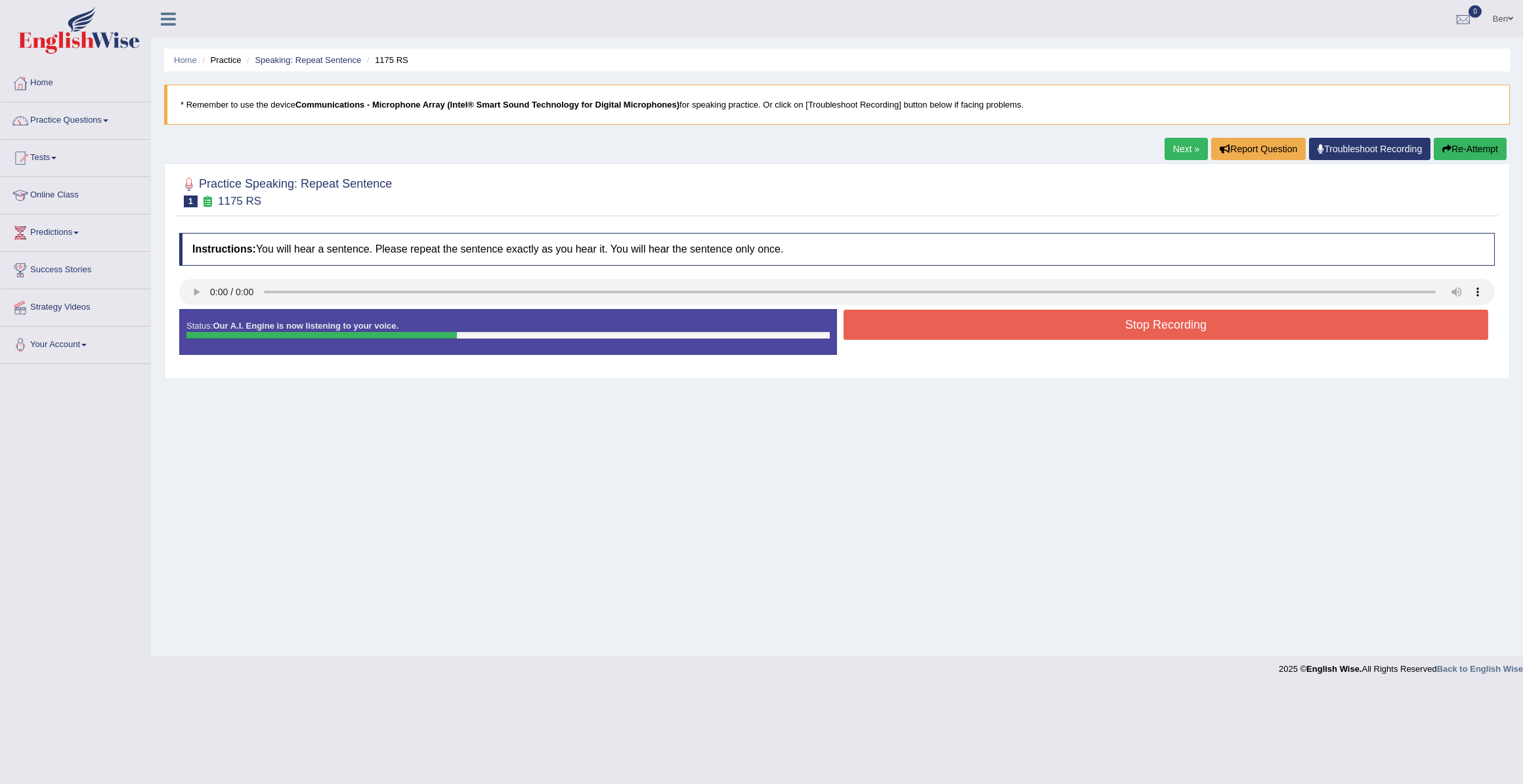
click at [1121, 326] on button "Stop Recording" at bounding box center [1166, 324] width 645 height 30
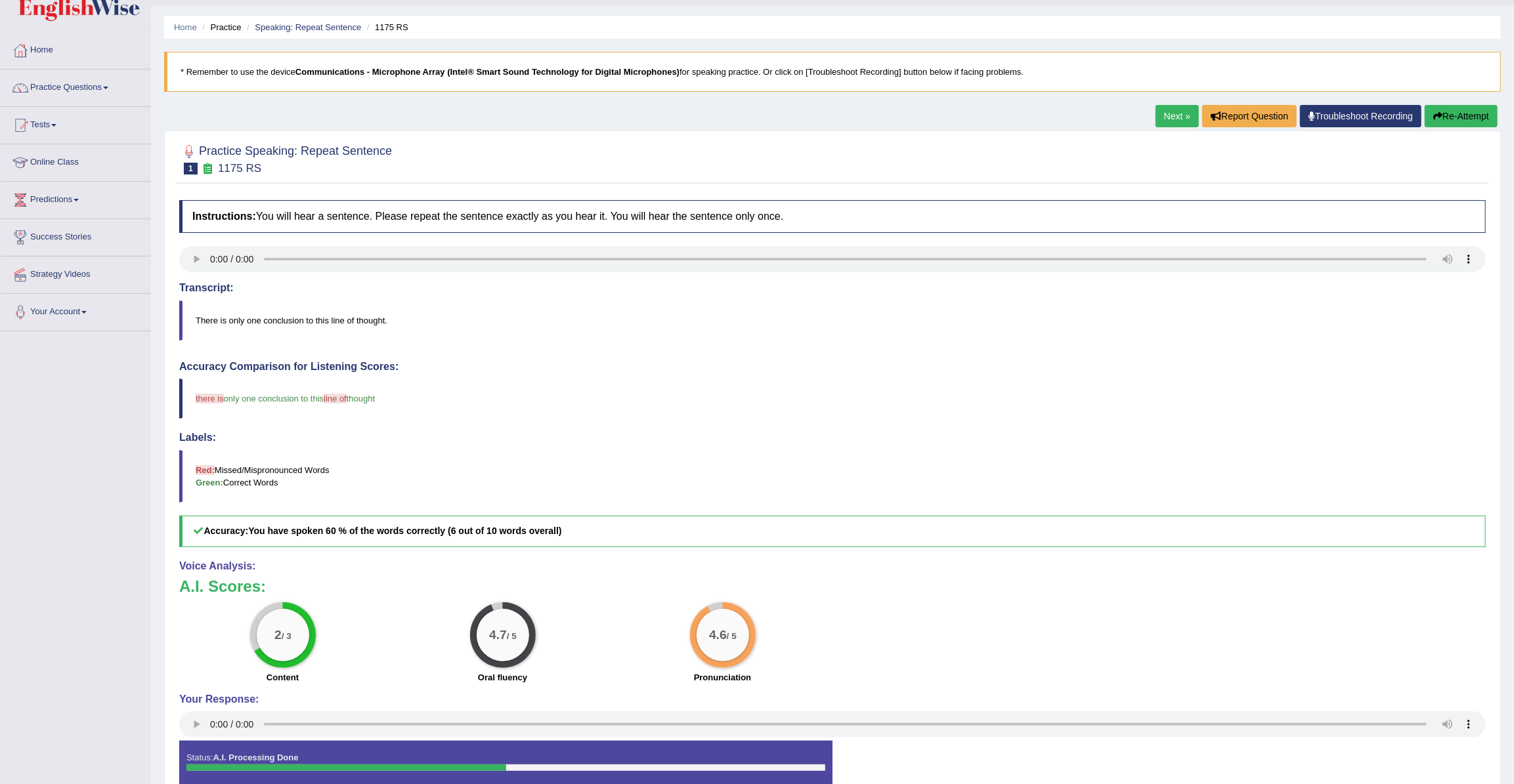
scroll to position [59, 0]
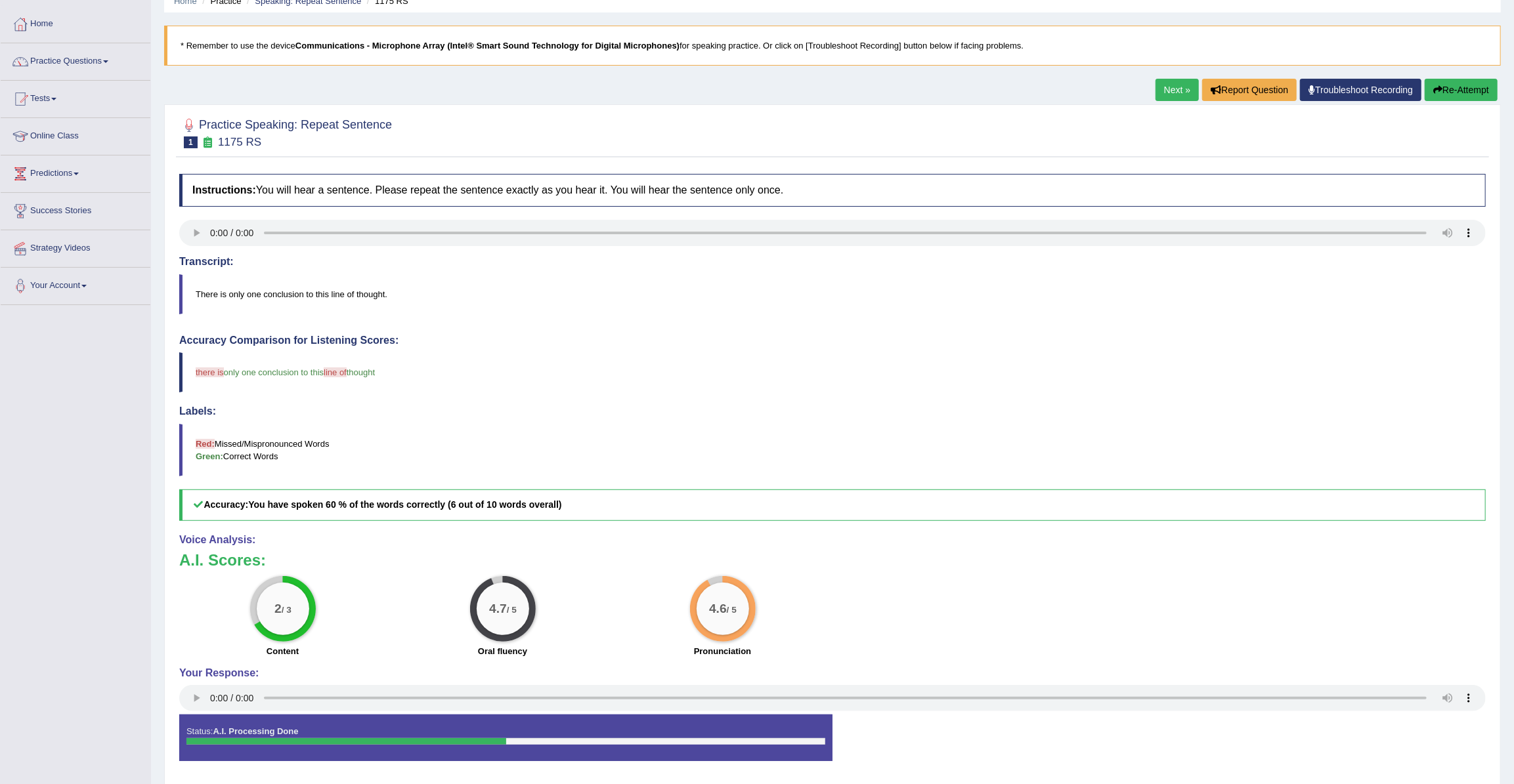
click at [1172, 87] on link "Next »" at bounding box center [1177, 90] width 44 height 23
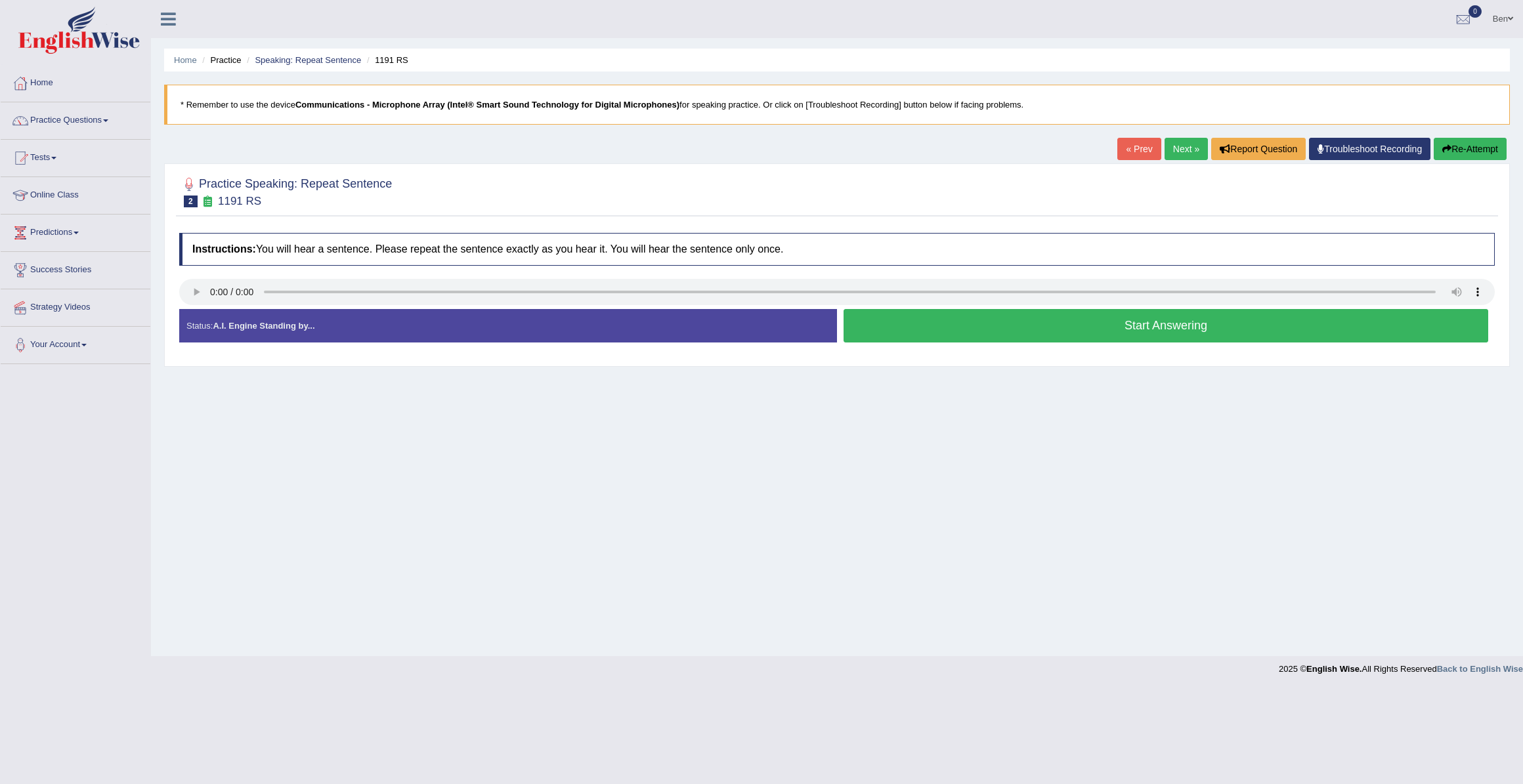
click at [1161, 329] on button "Start Answering" at bounding box center [1166, 326] width 645 height 34
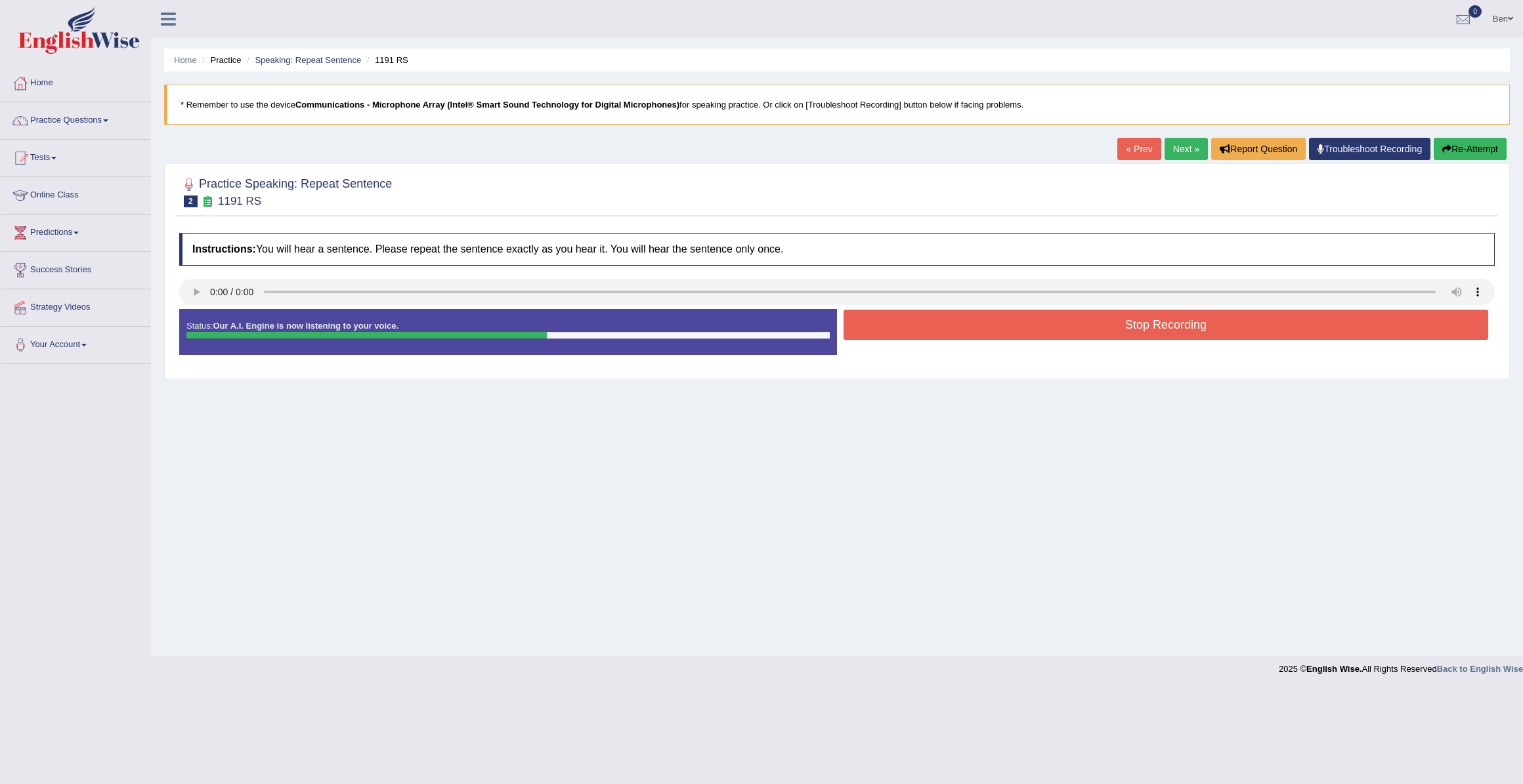
click at [1104, 325] on button "Stop Recording" at bounding box center [1166, 324] width 645 height 30
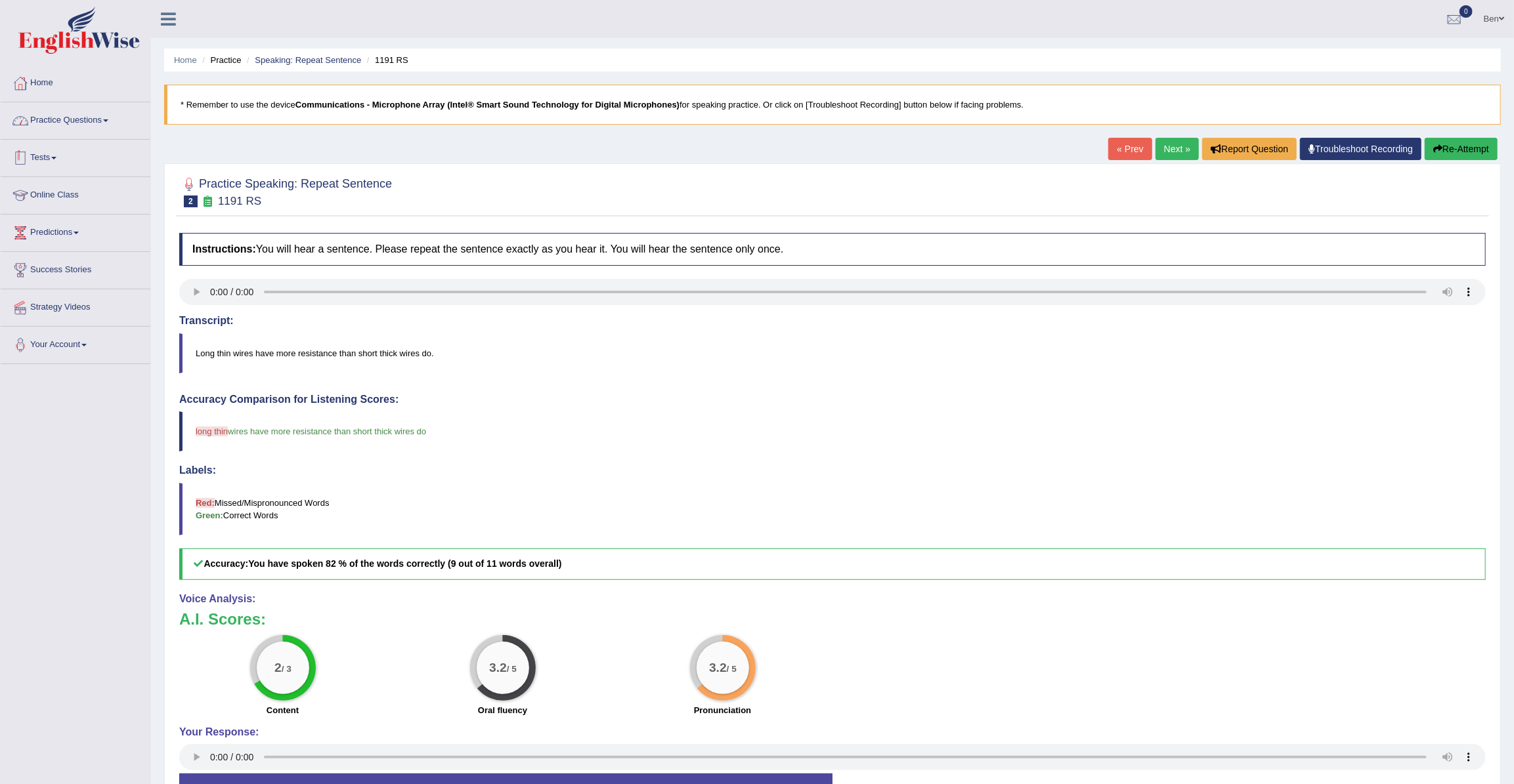
click at [108, 121] on span at bounding box center [106, 120] width 6 height 2
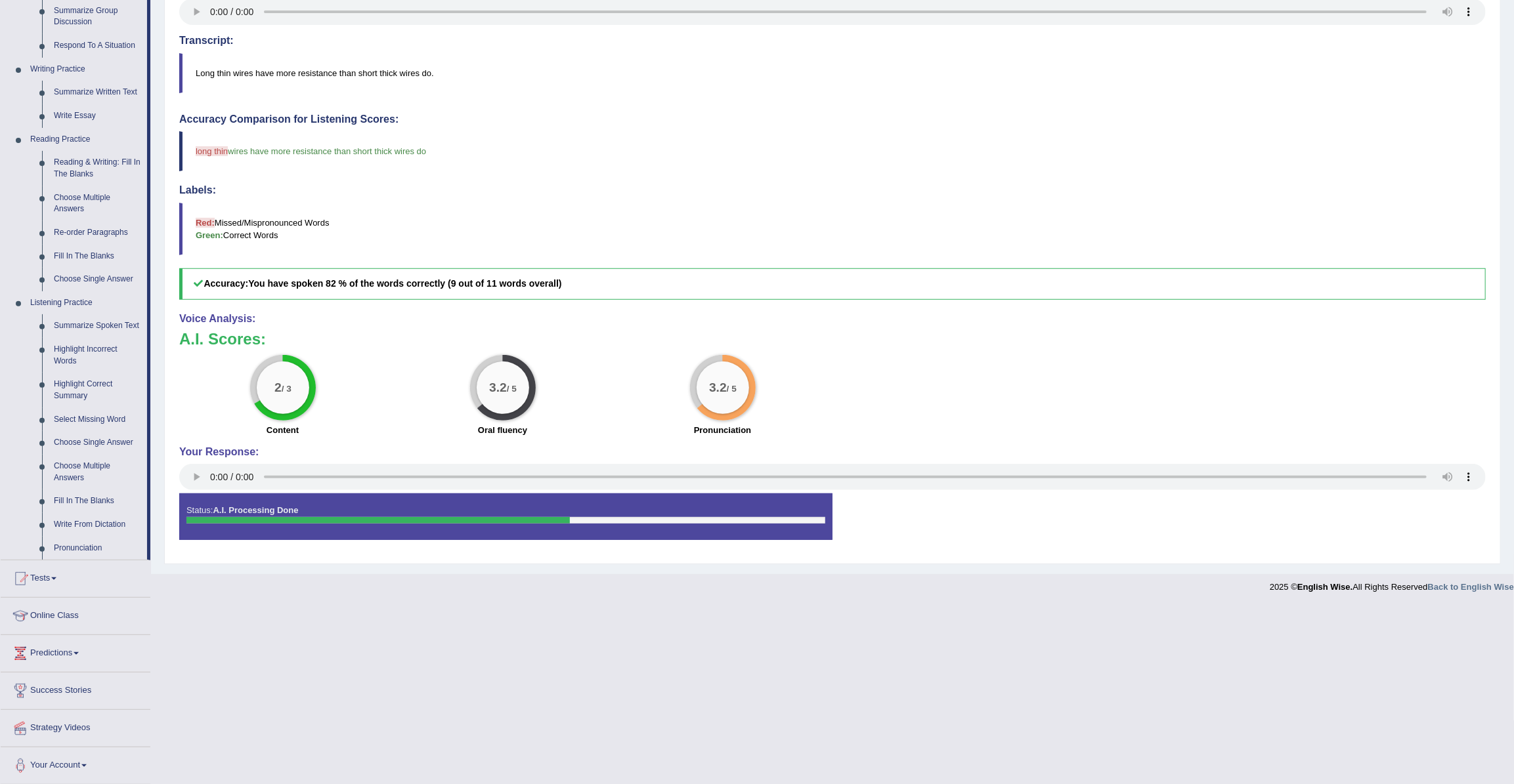
scroll to position [281, 0]
click at [98, 440] on link "Choose Single Answer" at bounding box center [97, 442] width 99 height 23
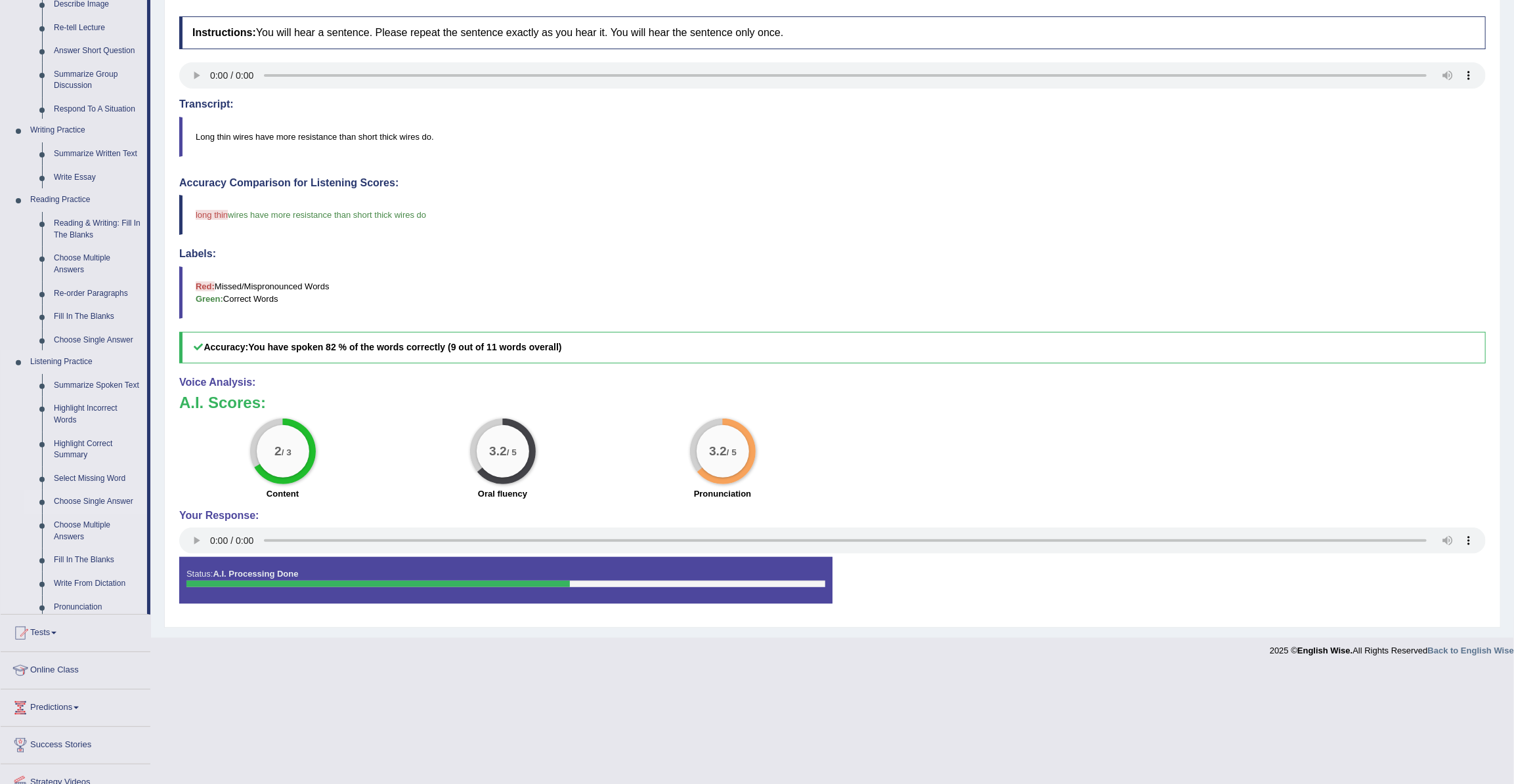
scroll to position [103, 0]
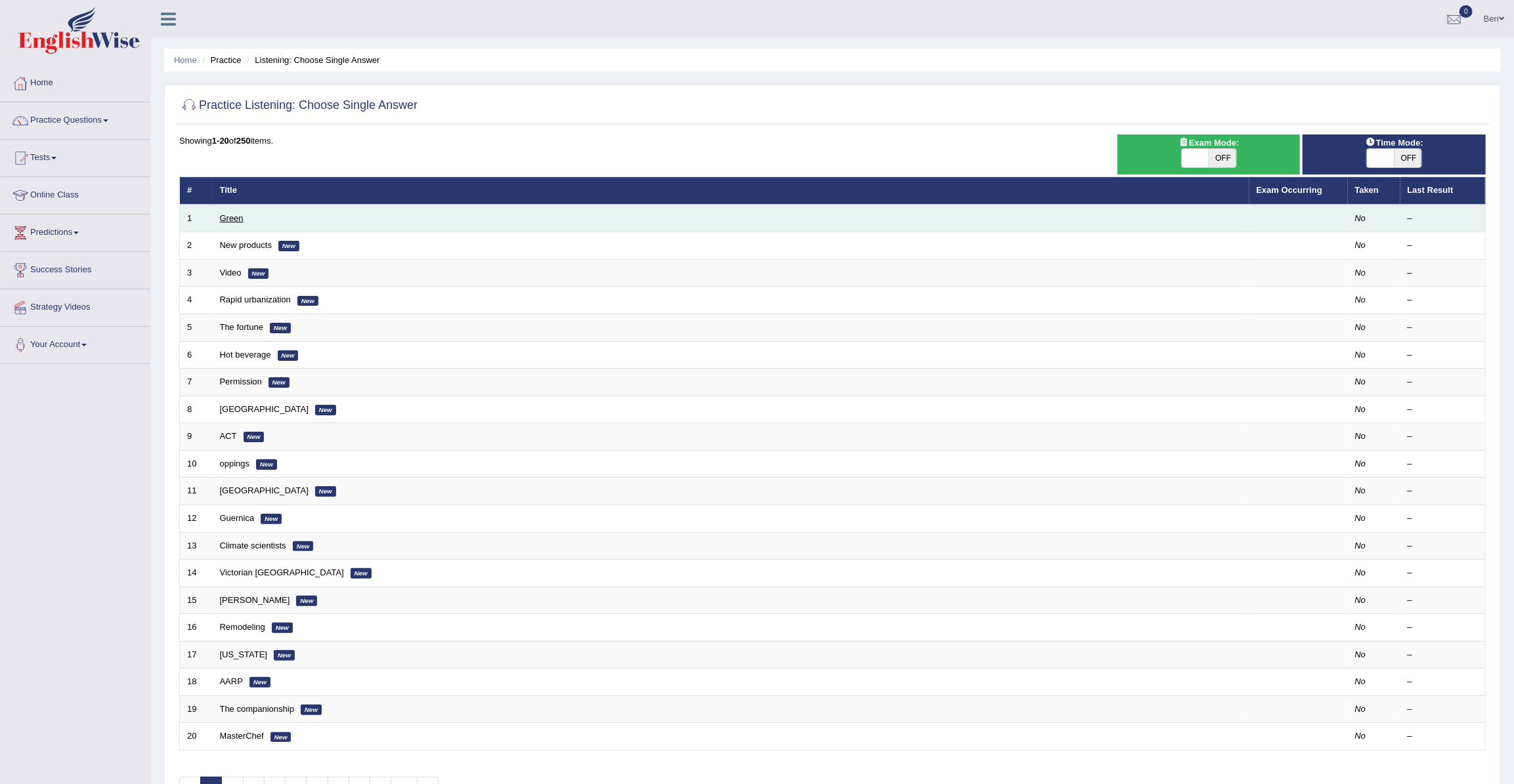
click at [234, 218] on link "Green" at bounding box center [231, 218] width 23 height 10
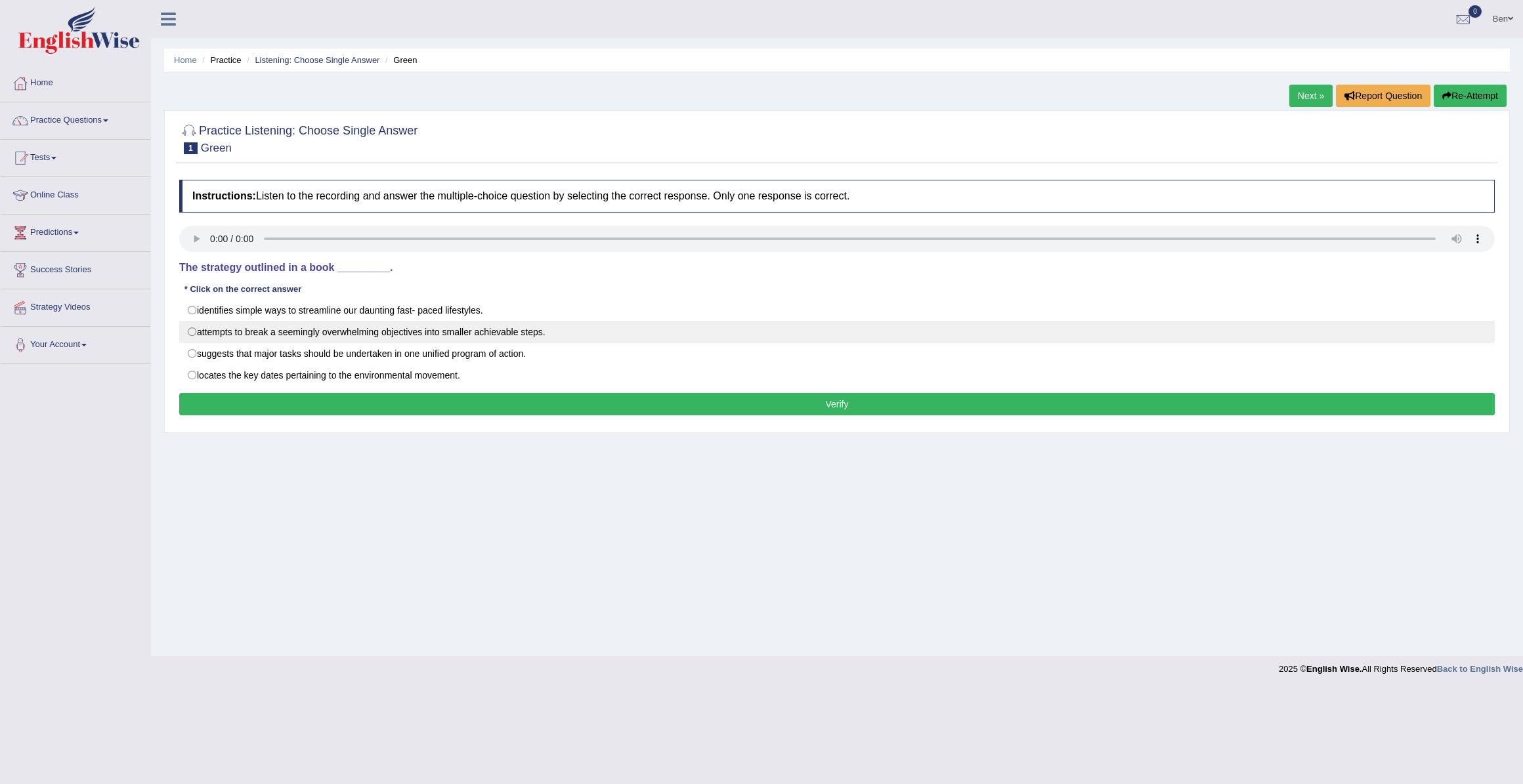
click at [258, 332] on label "attempts to break a seemingly overwhelming objectives into smaller achievable s…" at bounding box center [837, 332] width 1316 height 23
radio input "true"
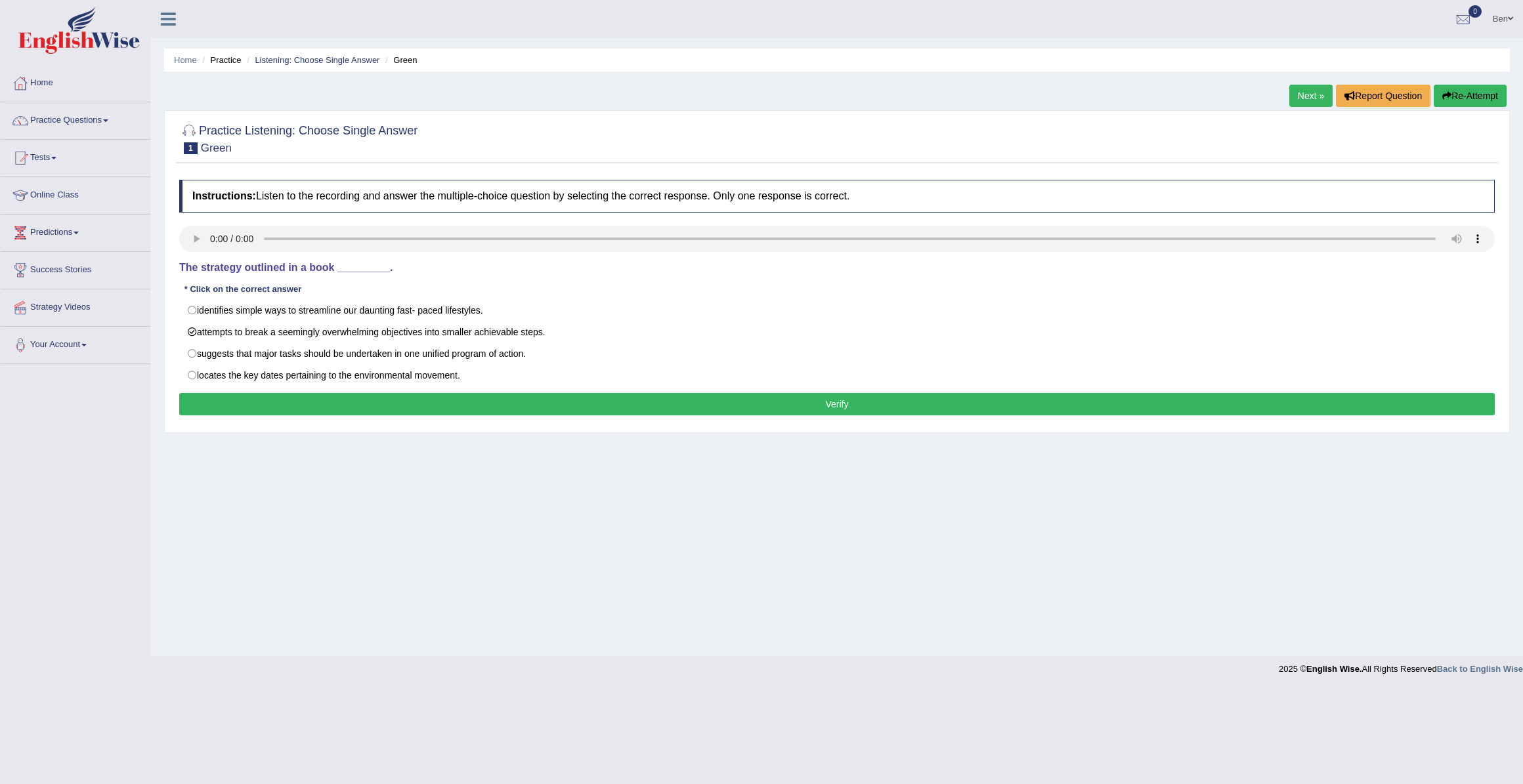
click at [778, 407] on button "Verify" at bounding box center [837, 404] width 1316 height 23
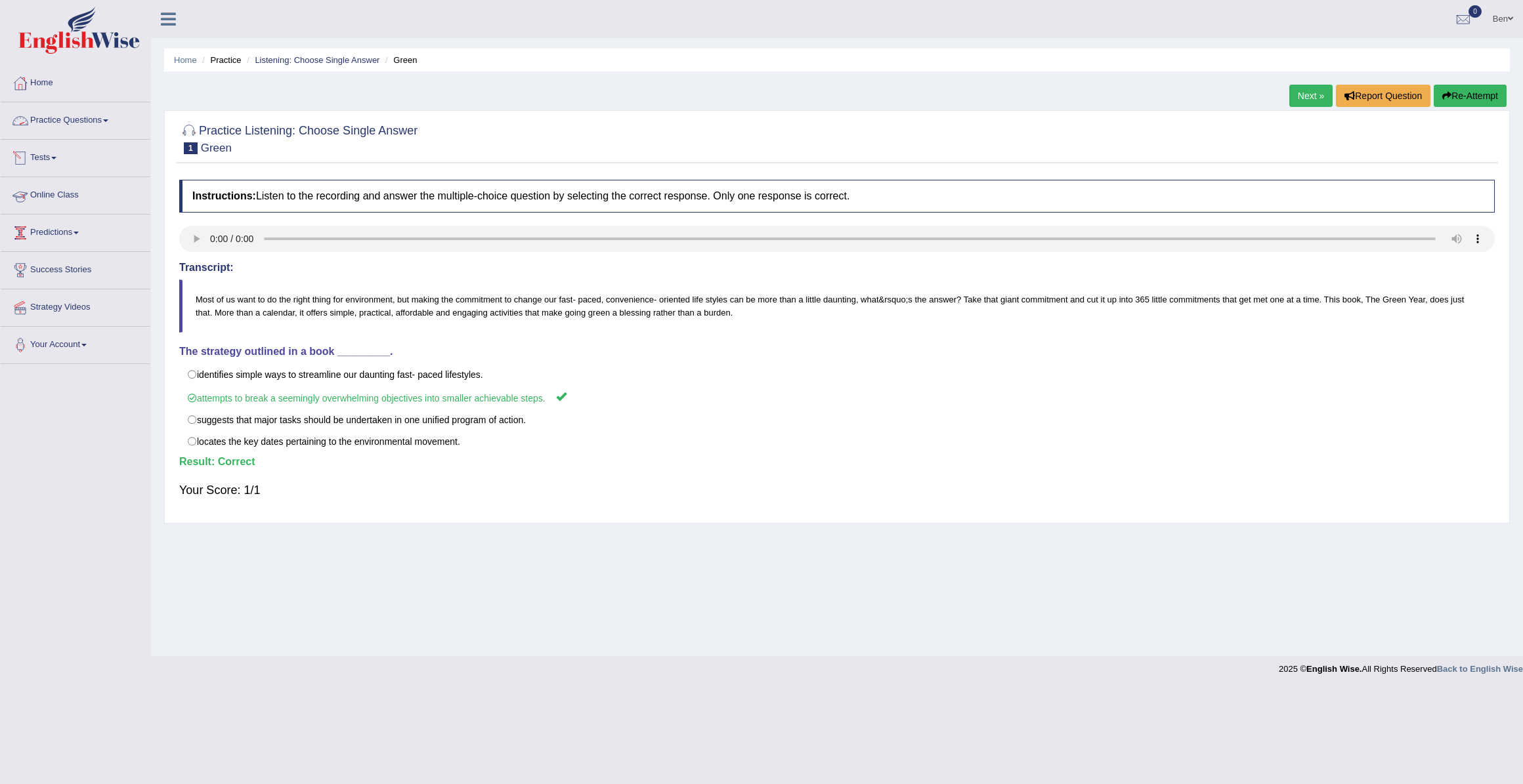
click at [101, 120] on link "Practice Questions" at bounding box center [76, 119] width 150 height 33
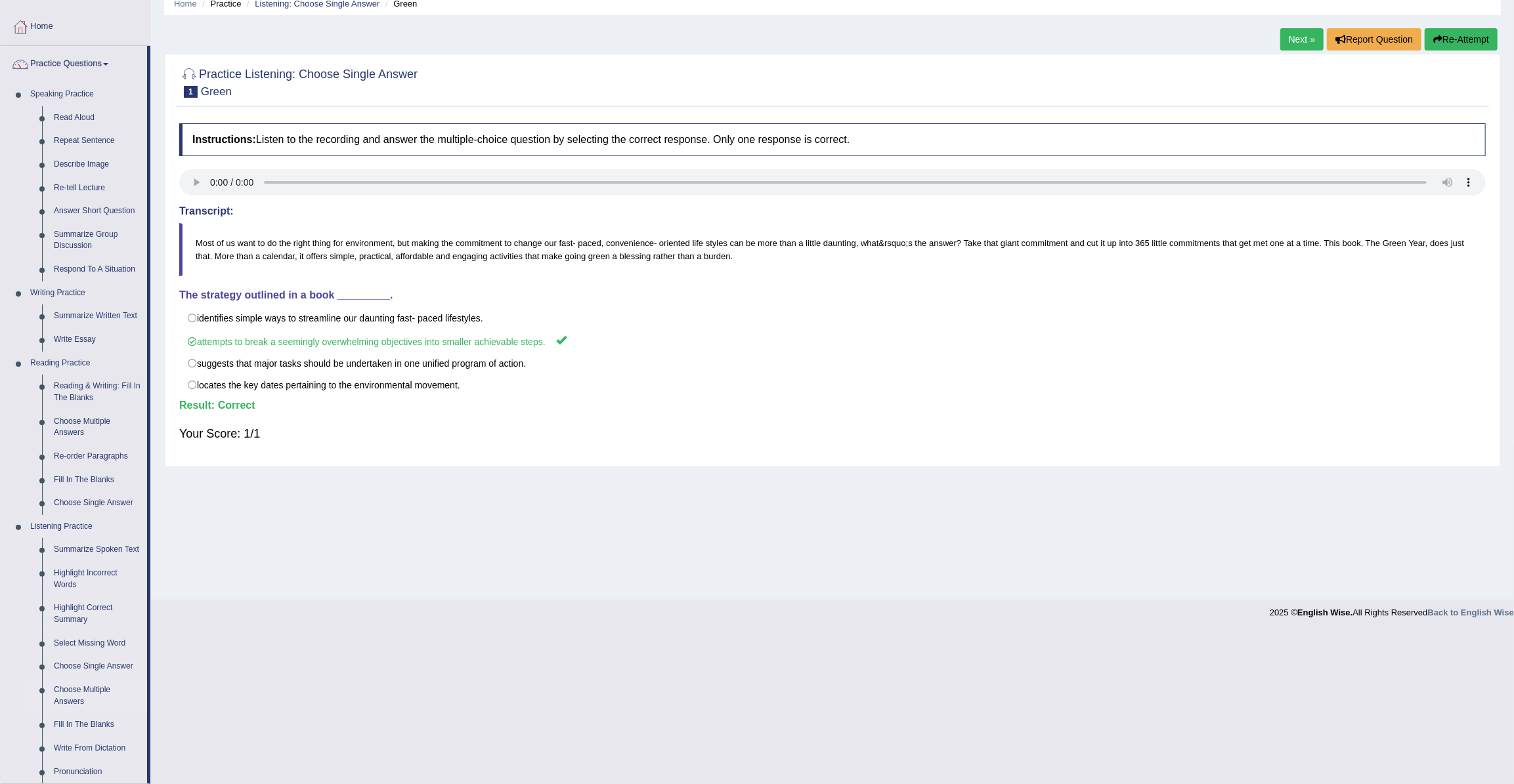
scroll to position [59, 0]
click at [85, 686] on link "Choose Multiple Answers" at bounding box center [97, 693] width 99 height 35
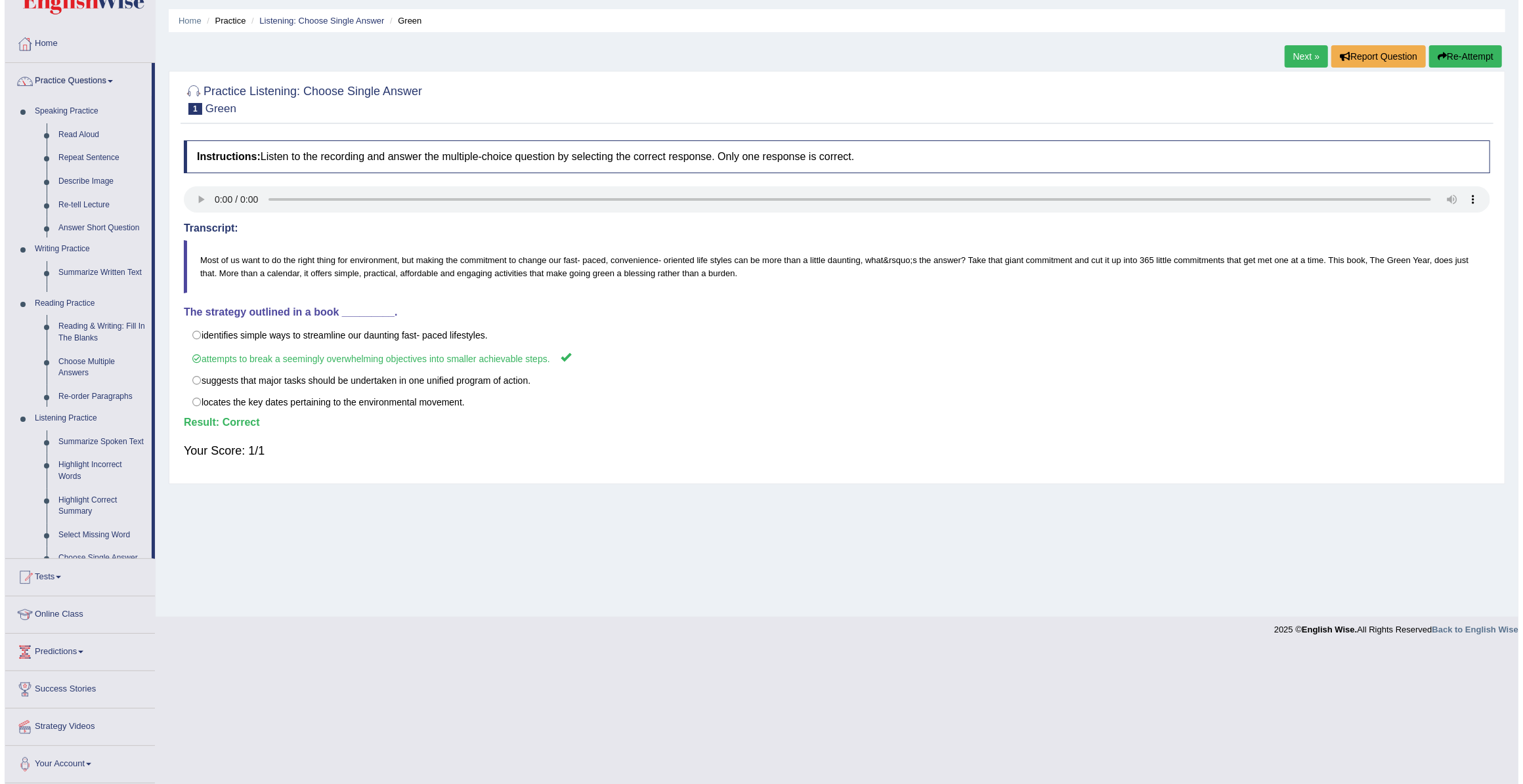
scroll to position [0, 0]
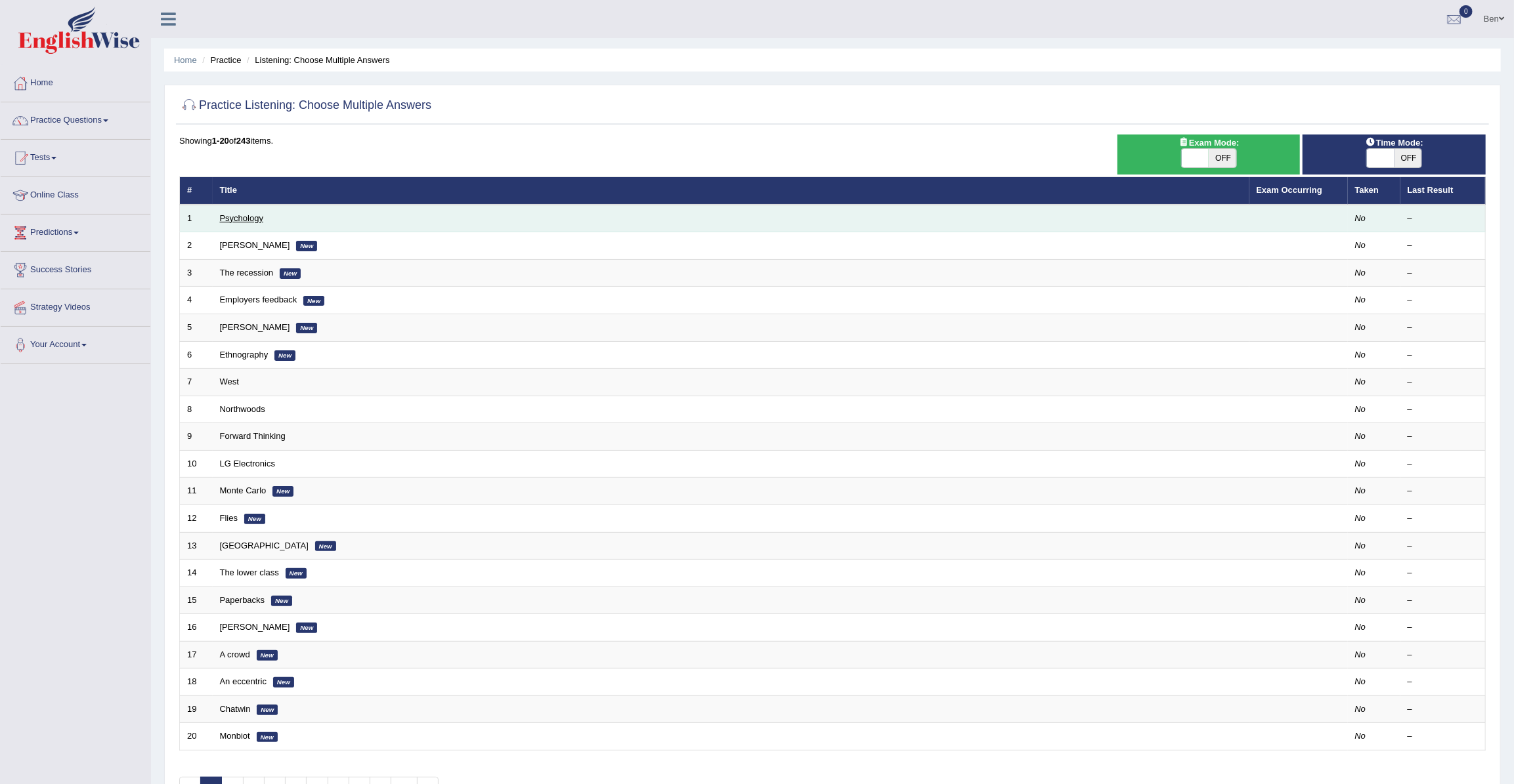
click at [244, 215] on link "Psychology" at bounding box center [242, 218] width 44 height 10
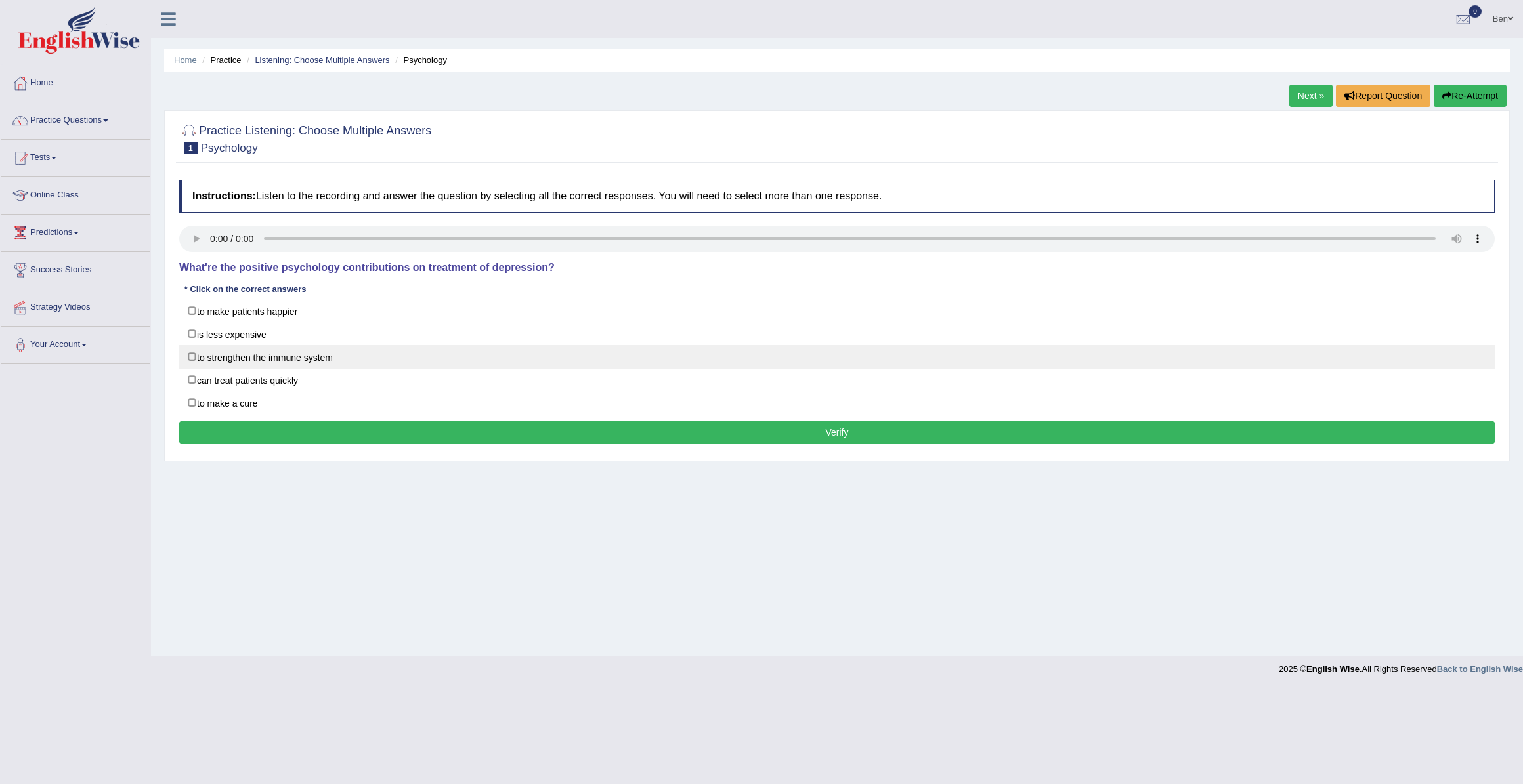
click at [265, 357] on label "to strengthen the immune system" at bounding box center [837, 357] width 1316 height 23
checkbox input "true"
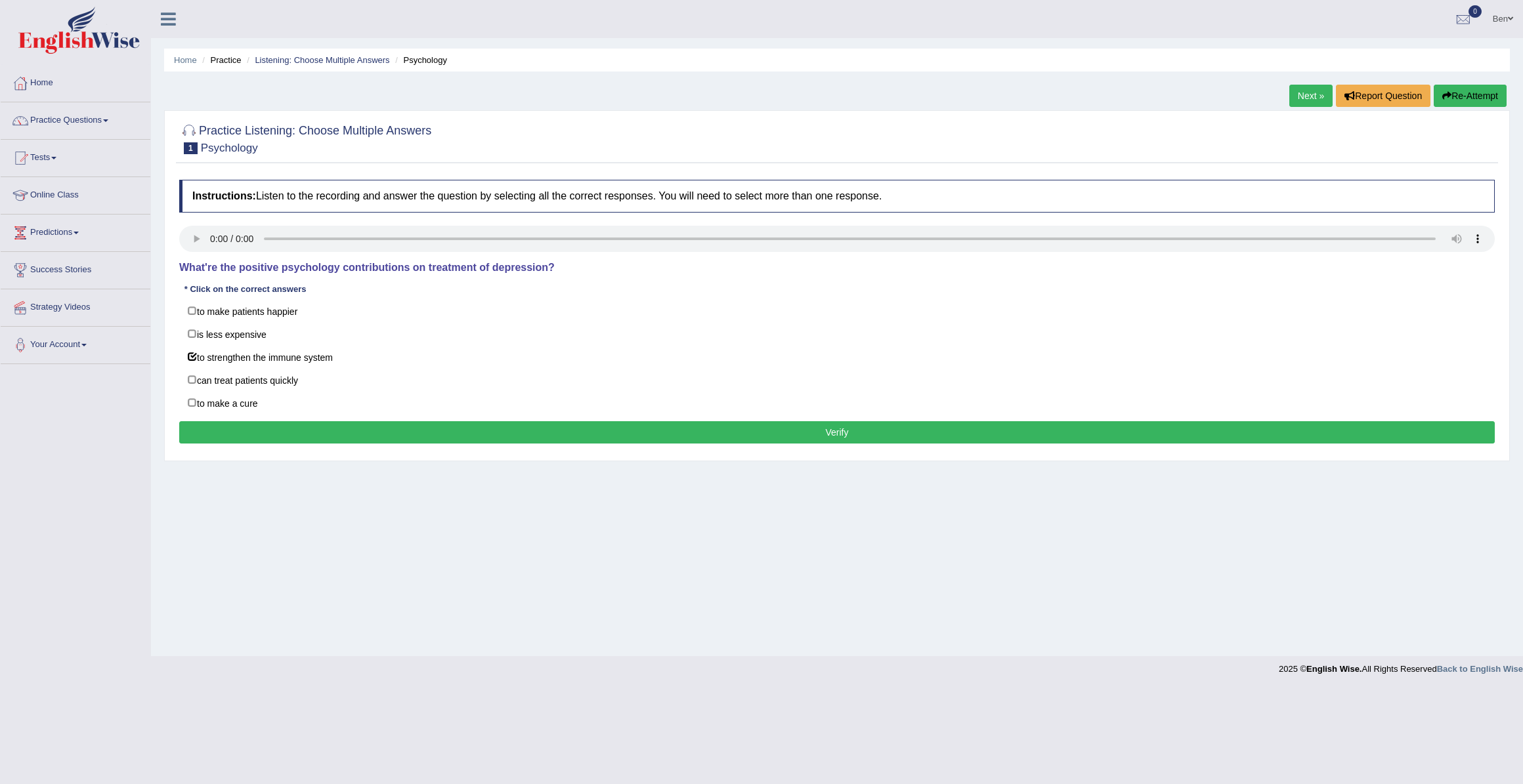
click at [788, 431] on button "Verify" at bounding box center [837, 432] width 1316 height 23
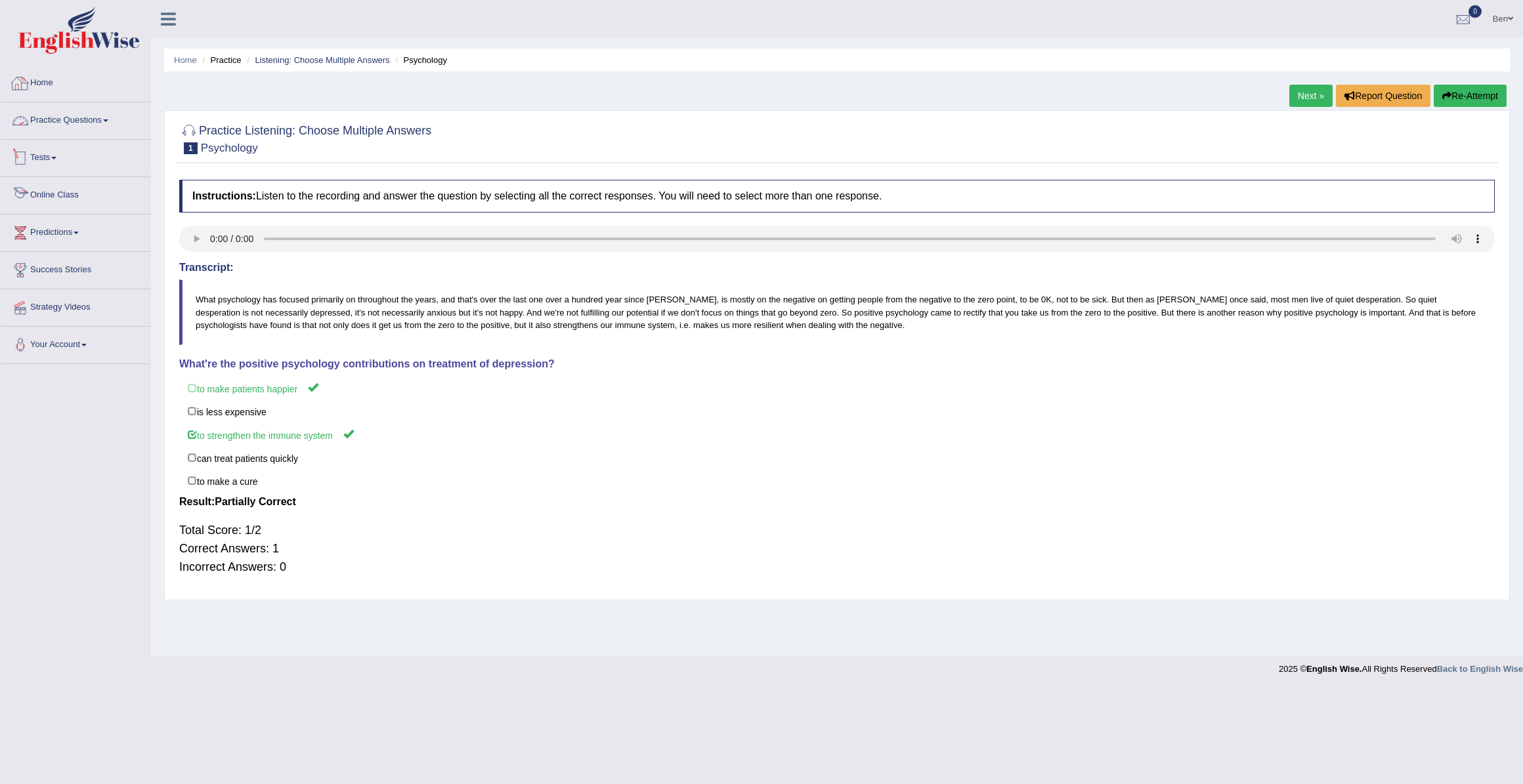
click at [105, 125] on link "Practice Questions" at bounding box center [76, 119] width 150 height 33
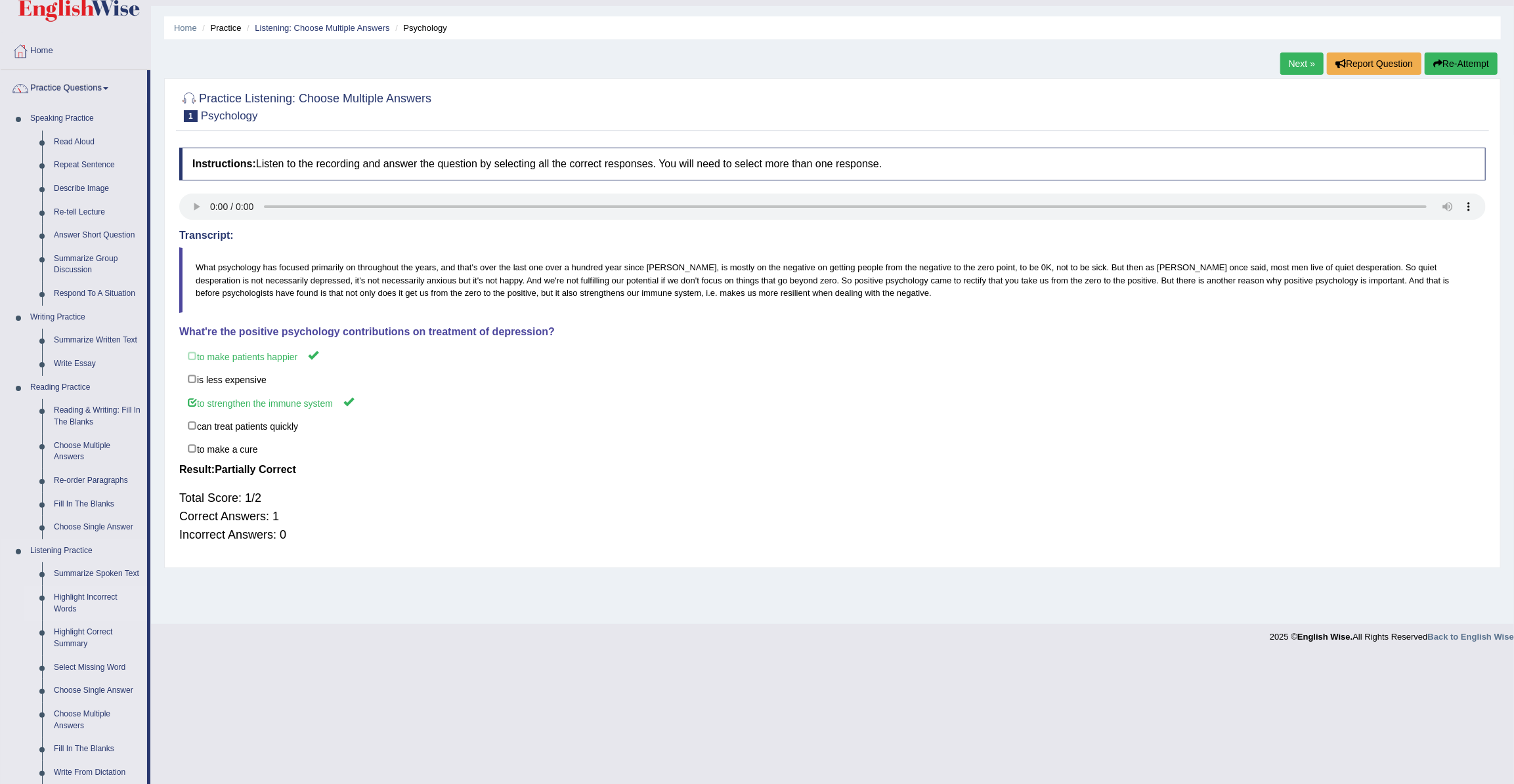
scroll to position [59, 0]
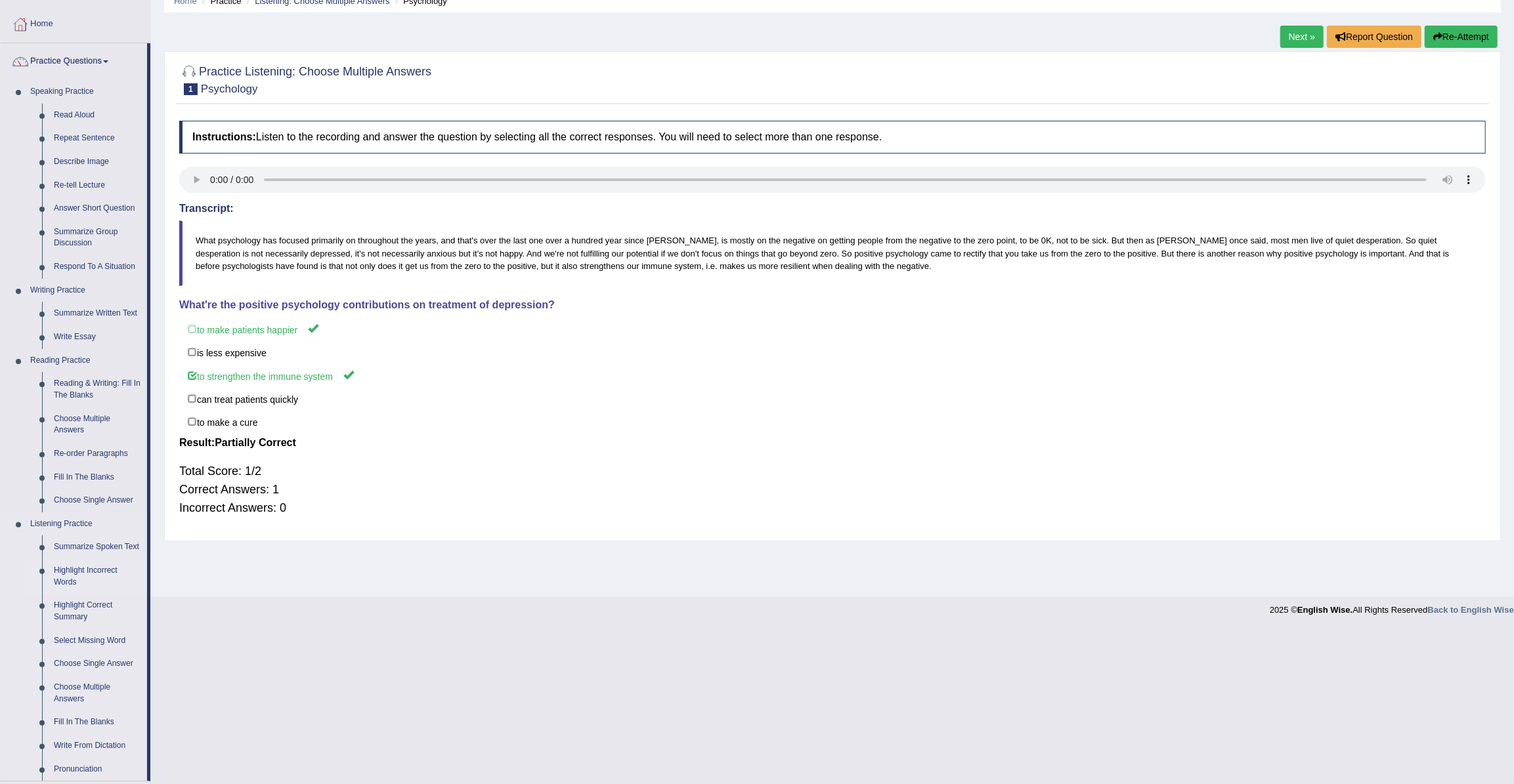
click at [85, 570] on link "Highlight Incorrect Words" at bounding box center [97, 576] width 99 height 35
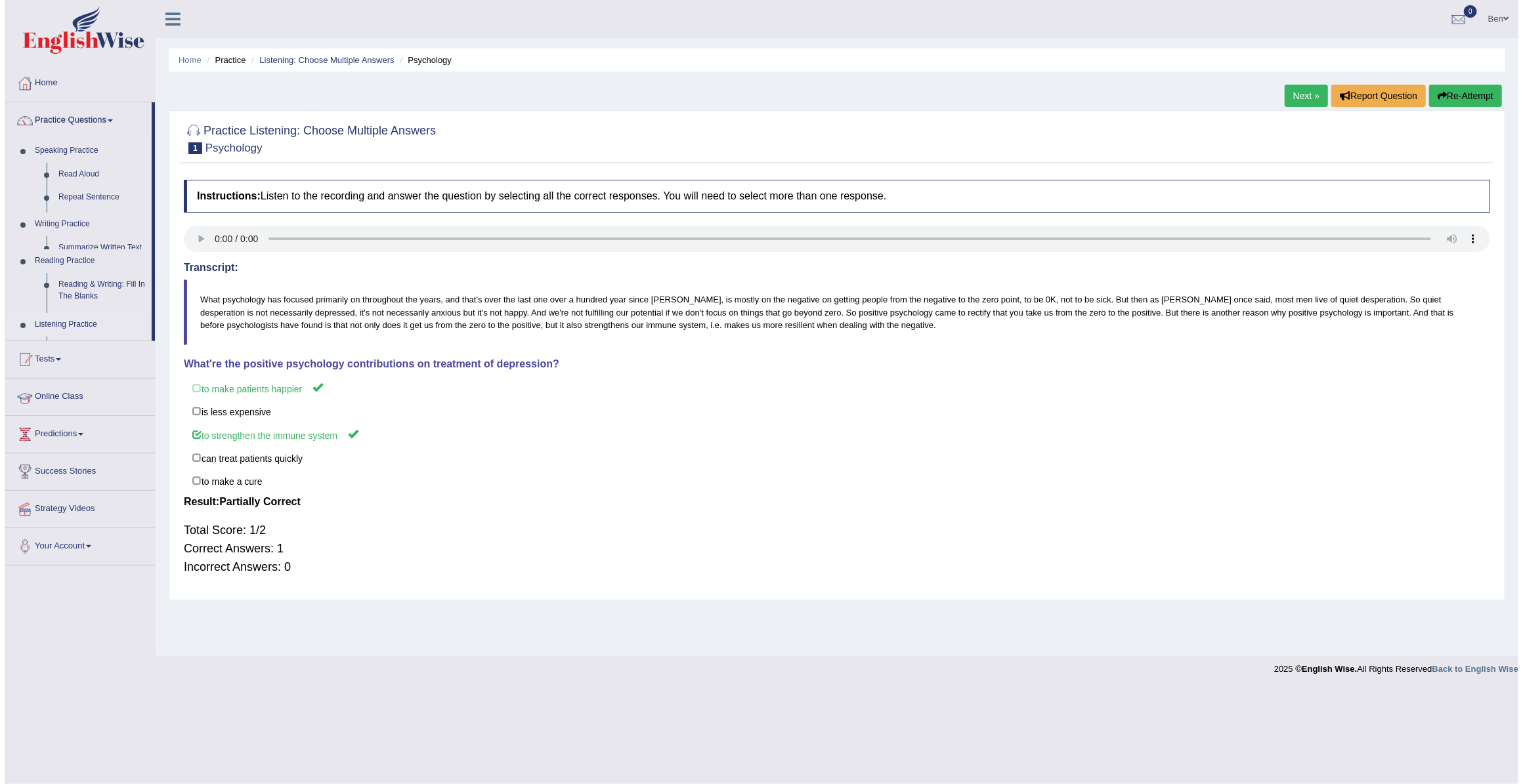
scroll to position [0, 0]
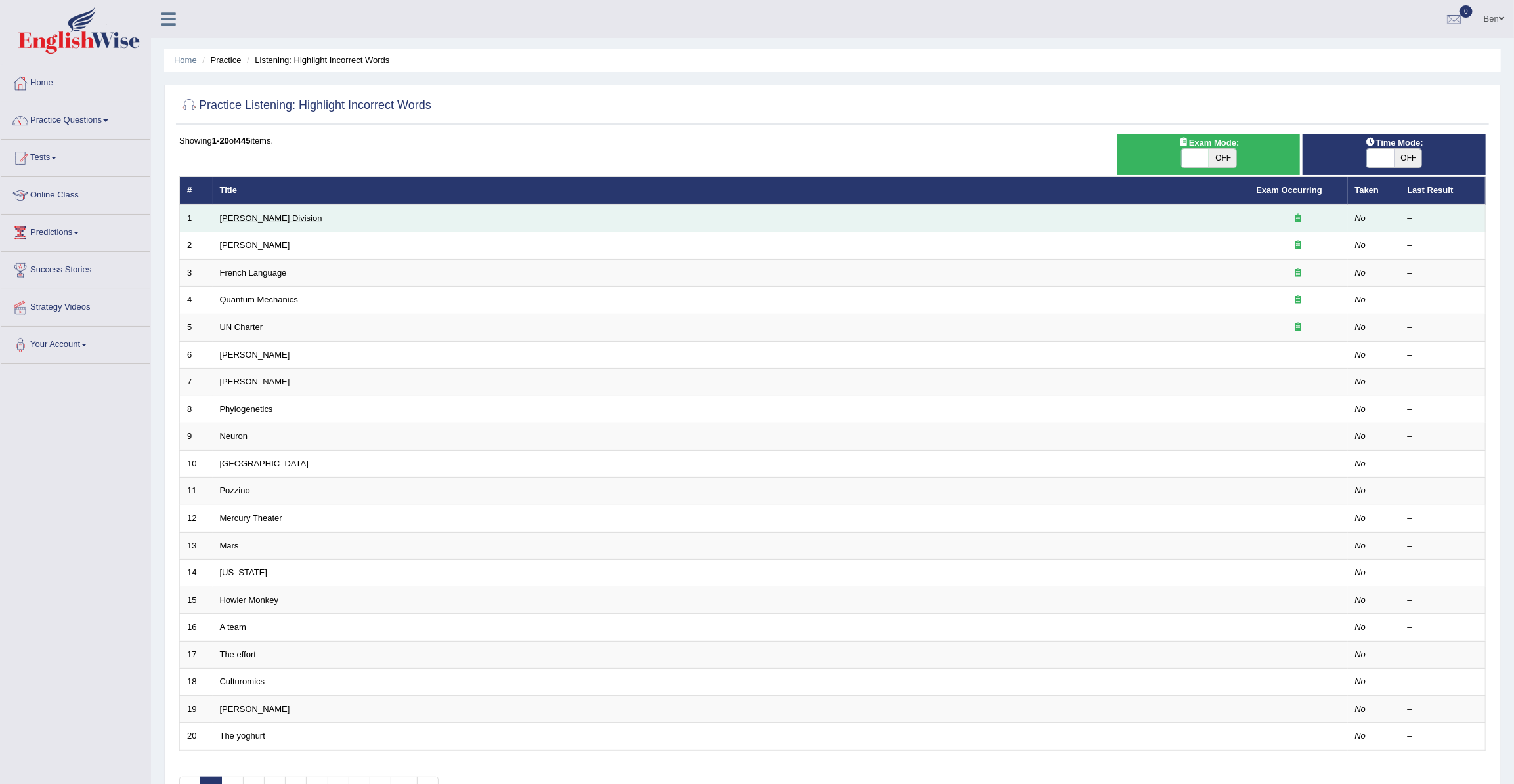
click at [232, 217] on link "[PERSON_NAME] Division" at bounding box center [271, 218] width 102 height 10
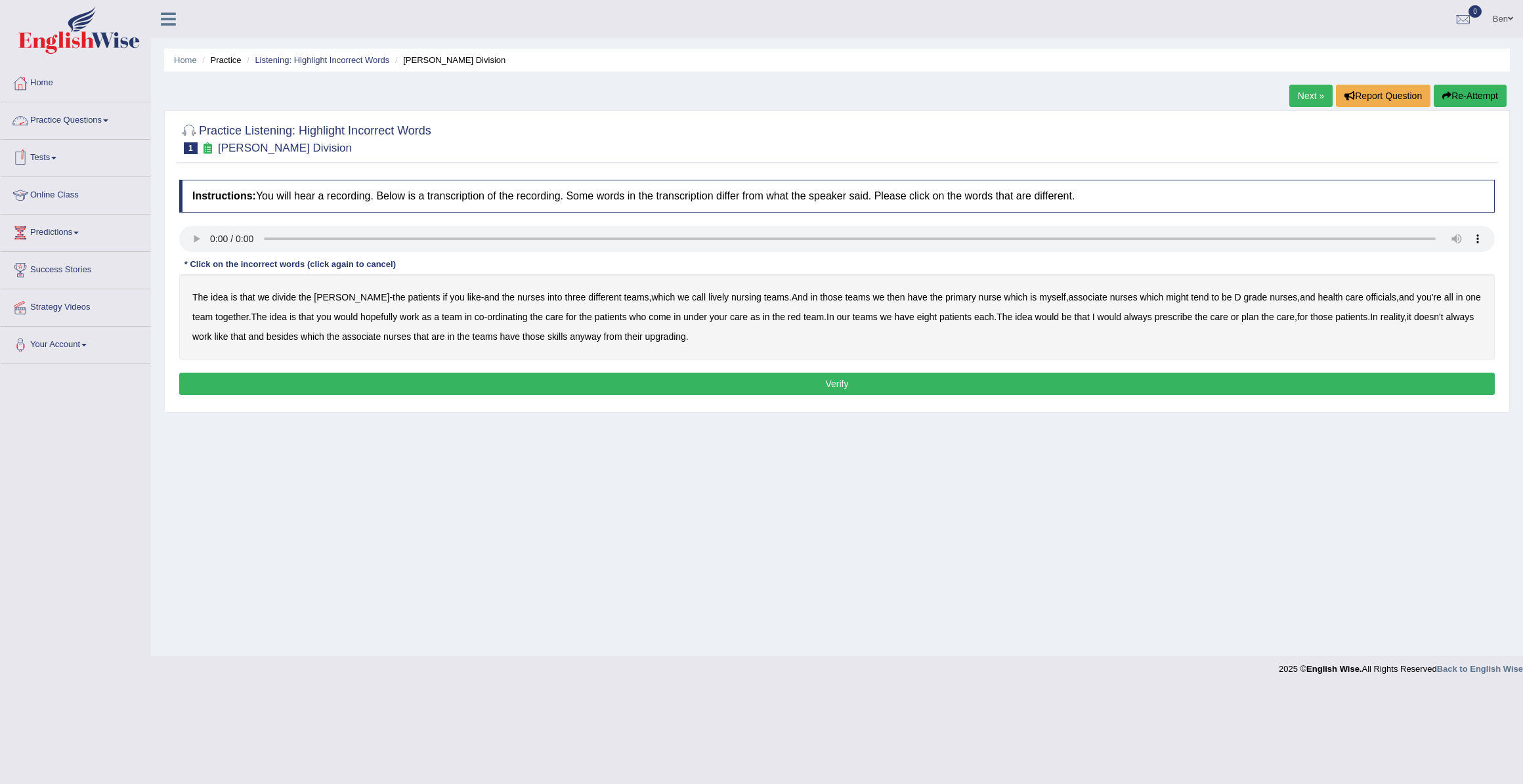
click at [97, 119] on link "Practice Questions" at bounding box center [76, 119] width 150 height 33
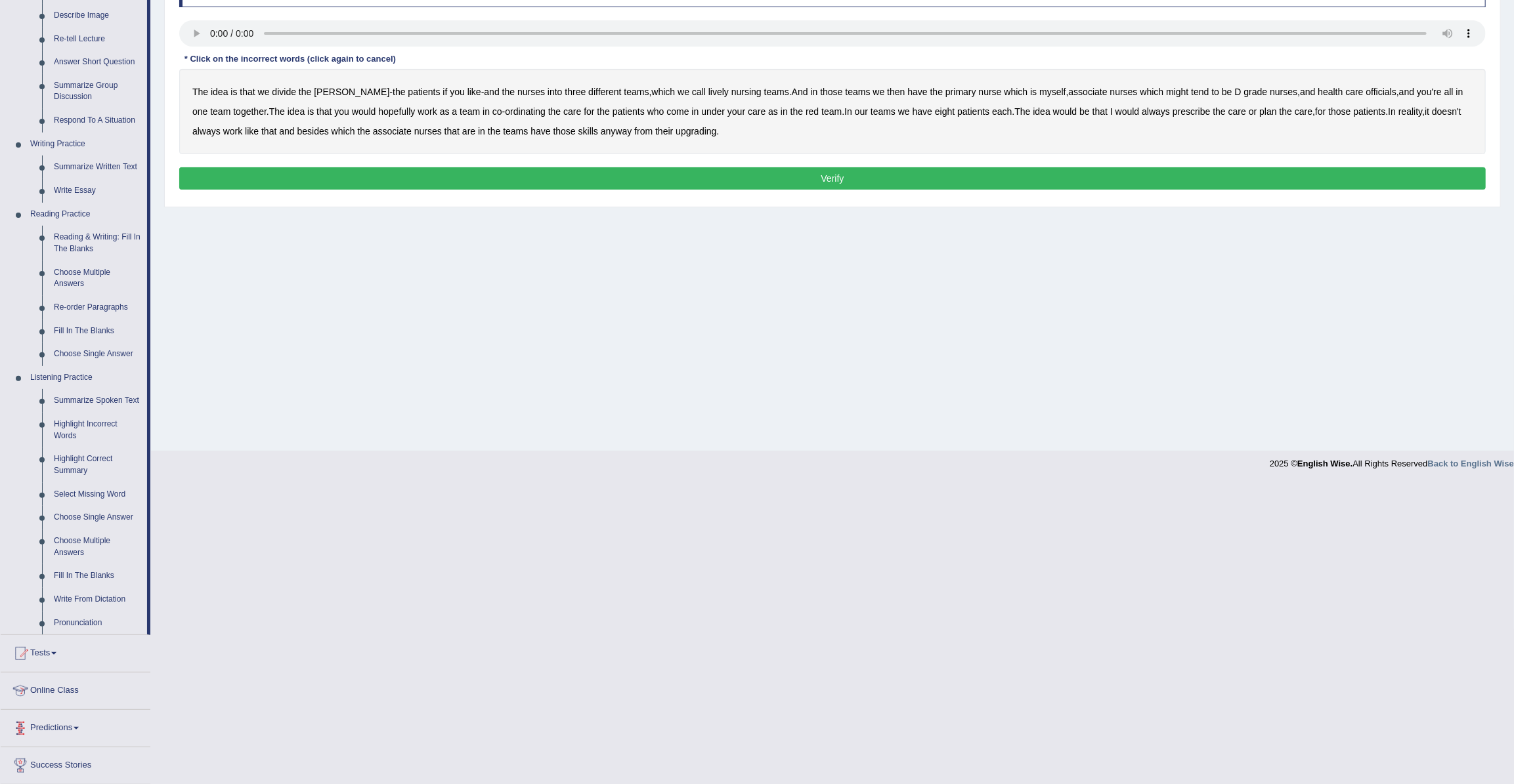
scroll to position [238, 0]
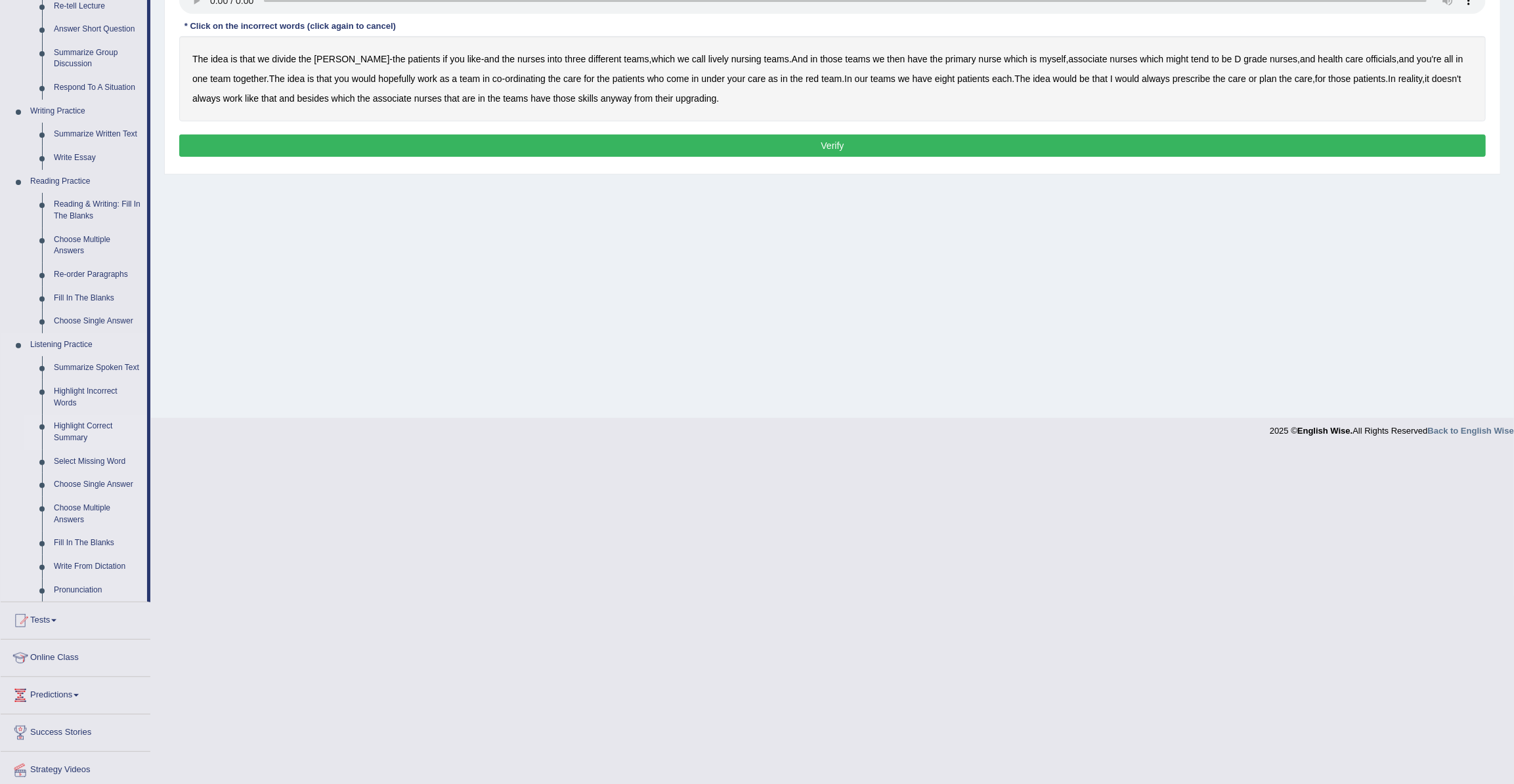
click at [73, 426] on link "Highlight Correct Summary" at bounding box center [97, 432] width 99 height 35
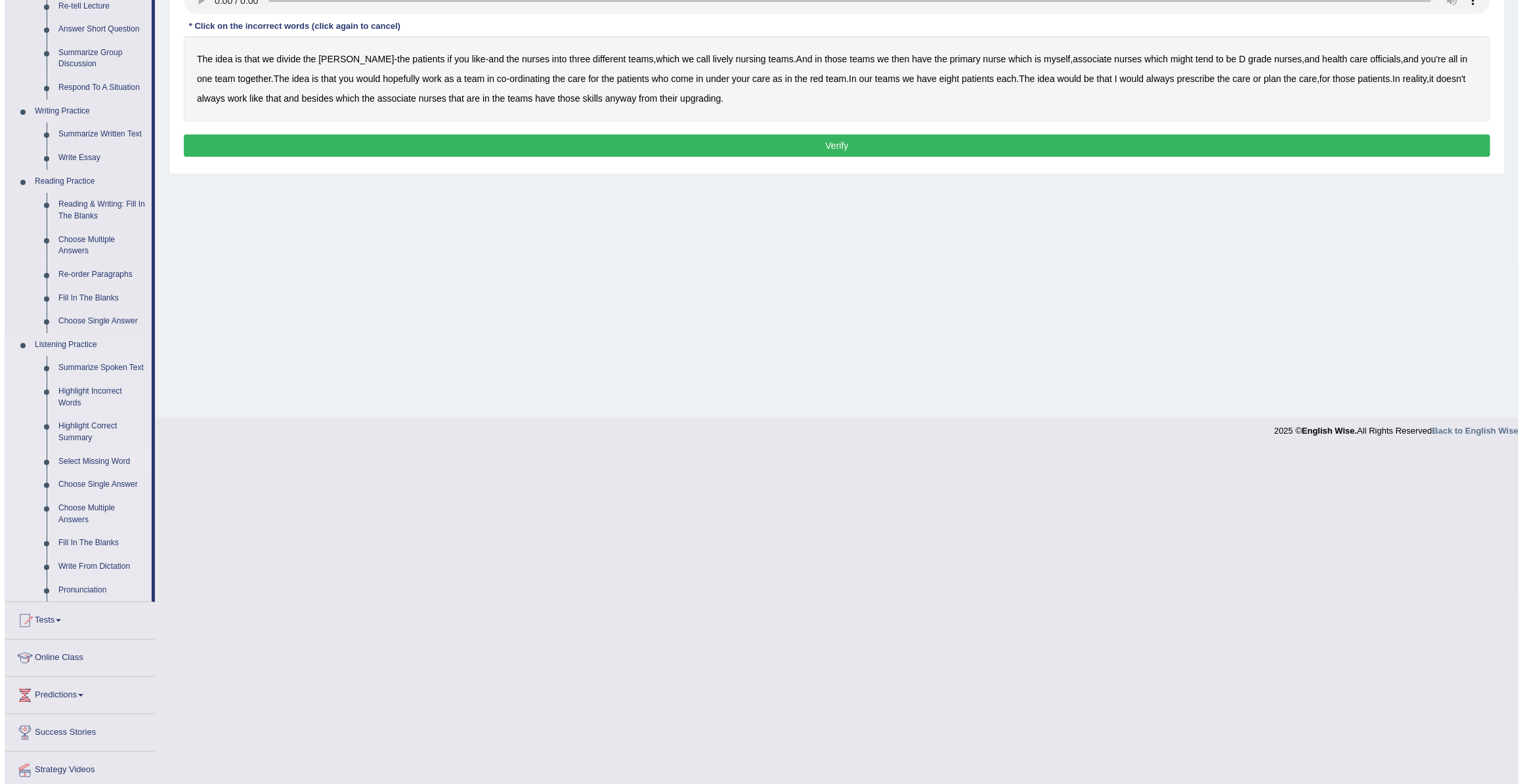
scroll to position [0, 0]
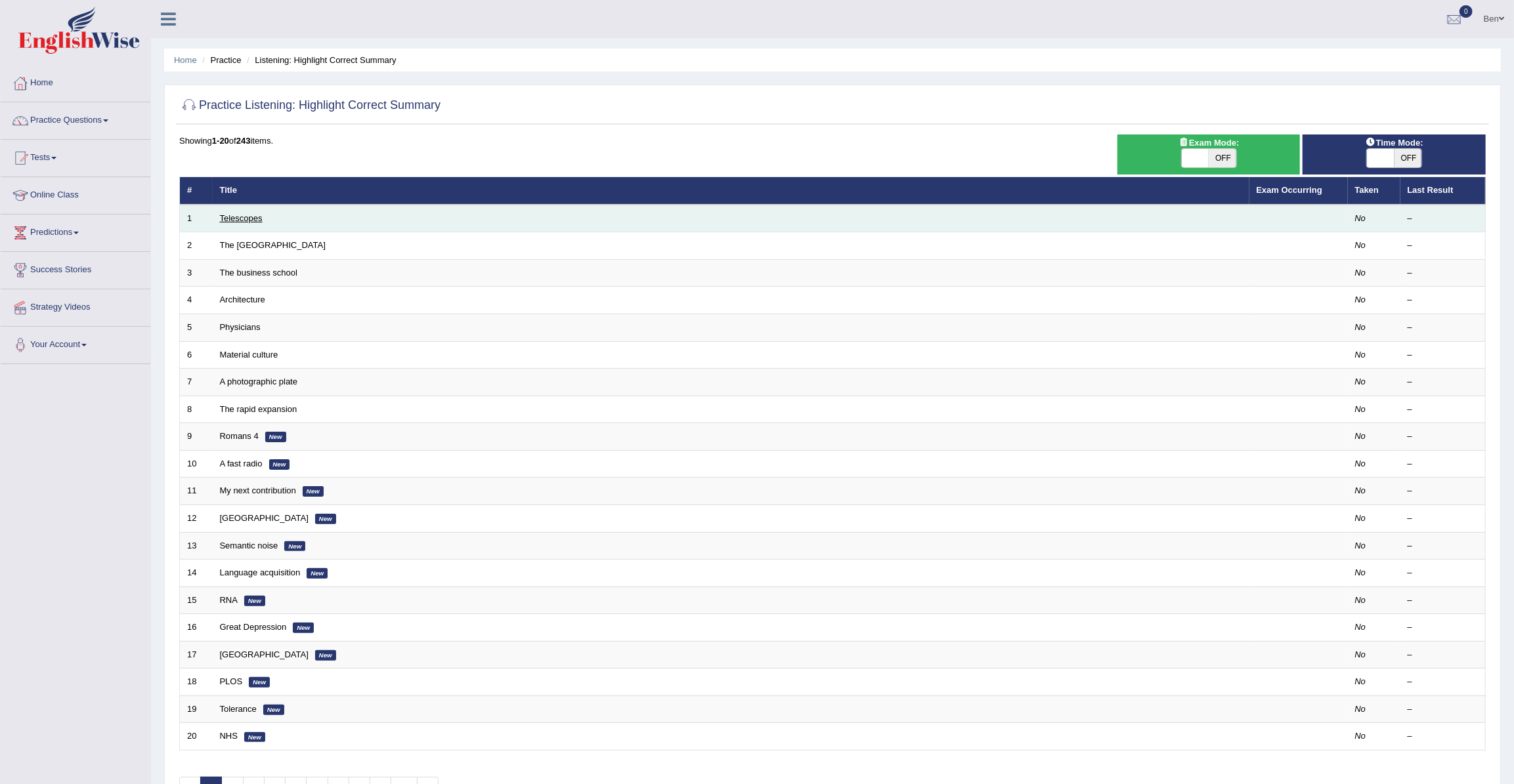
click at [246, 215] on link "Telescopes" at bounding box center [241, 218] width 43 height 10
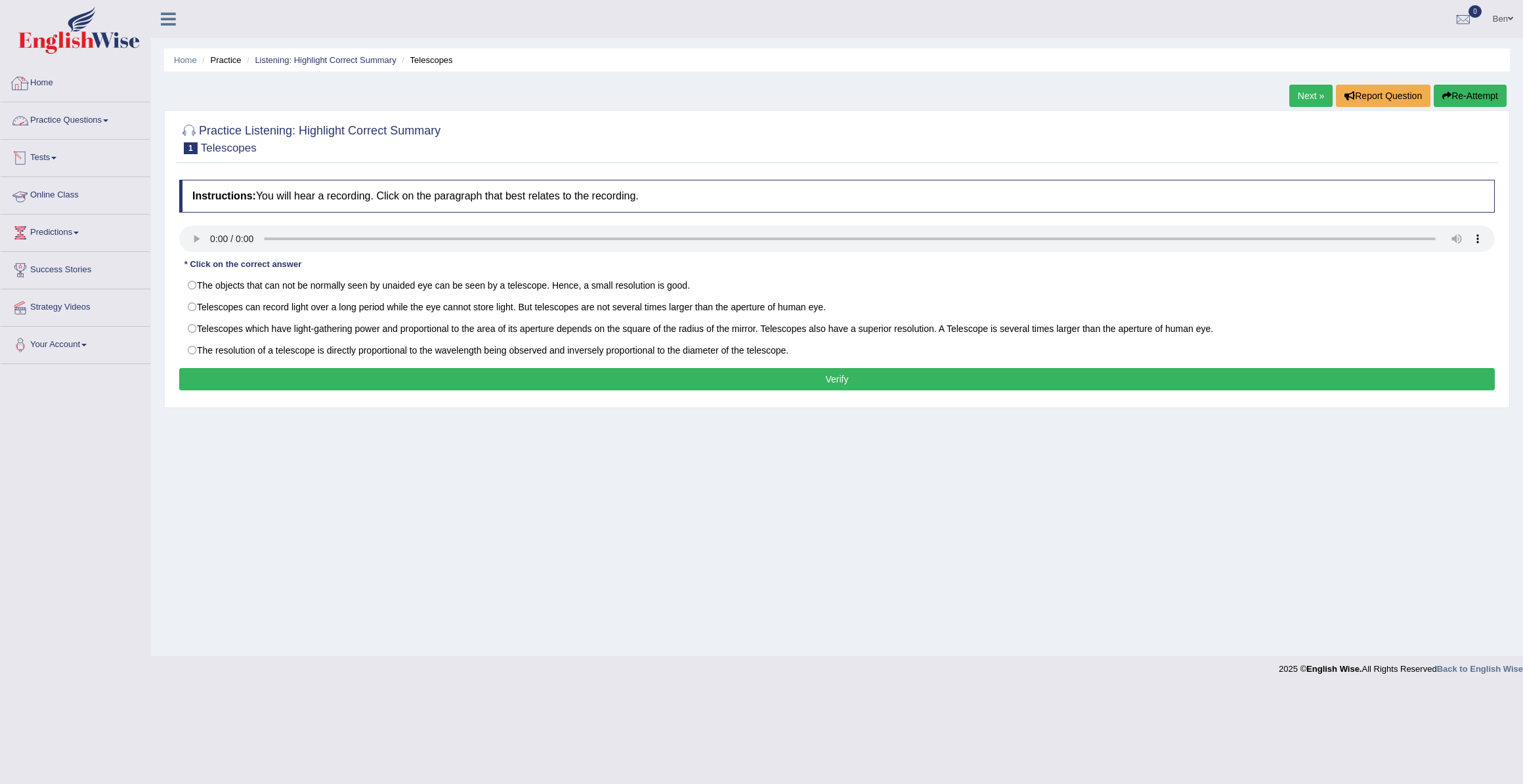
click at [39, 76] on link "Home" at bounding box center [76, 81] width 150 height 33
click at [58, 196] on link "Online Class" at bounding box center [76, 194] width 150 height 33
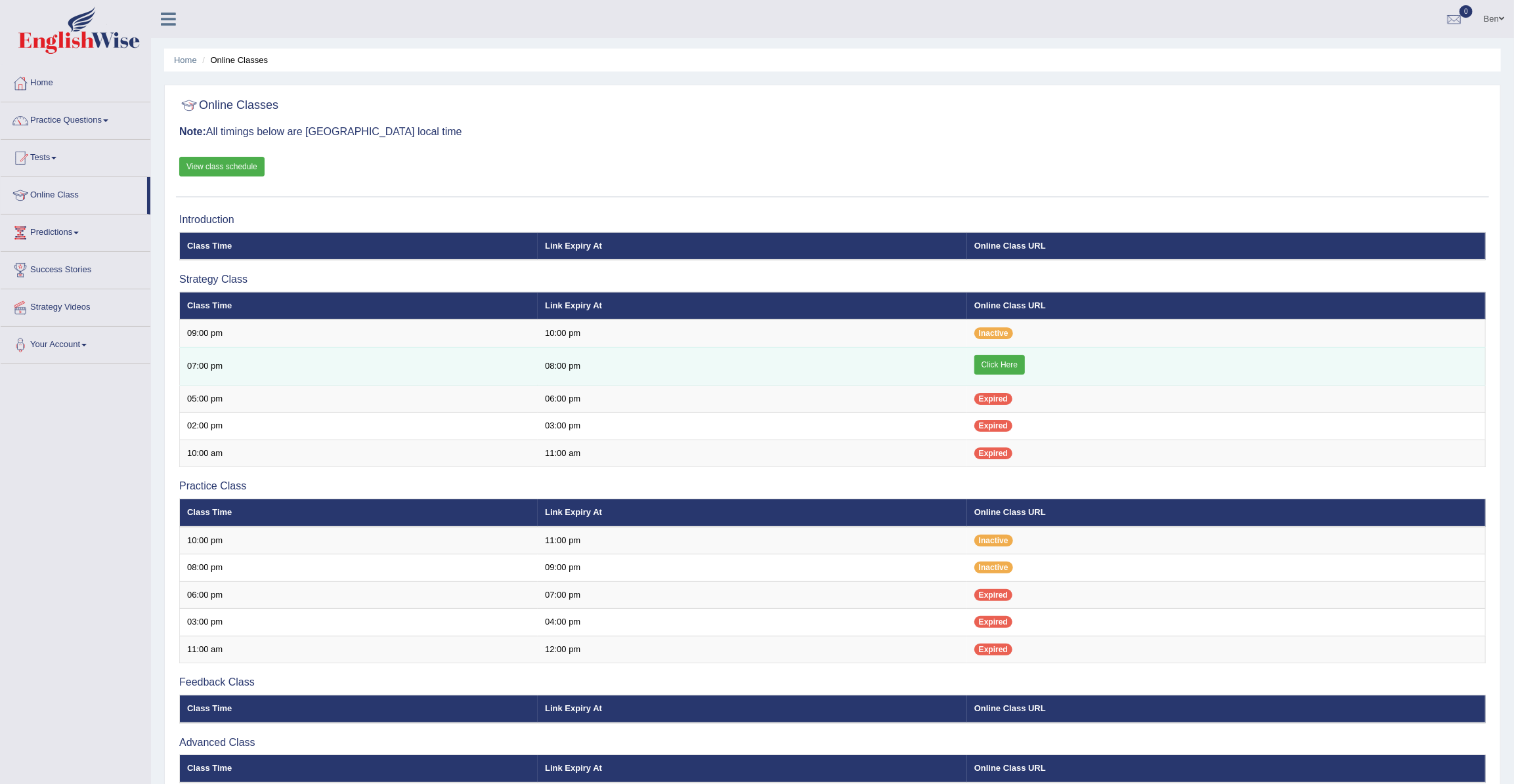
click at [996, 368] on link "Click Here" at bounding box center [999, 365] width 51 height 19
click at [1024, 362] on link "Click Here" at bounding box center [999, 365] width 51 height 19
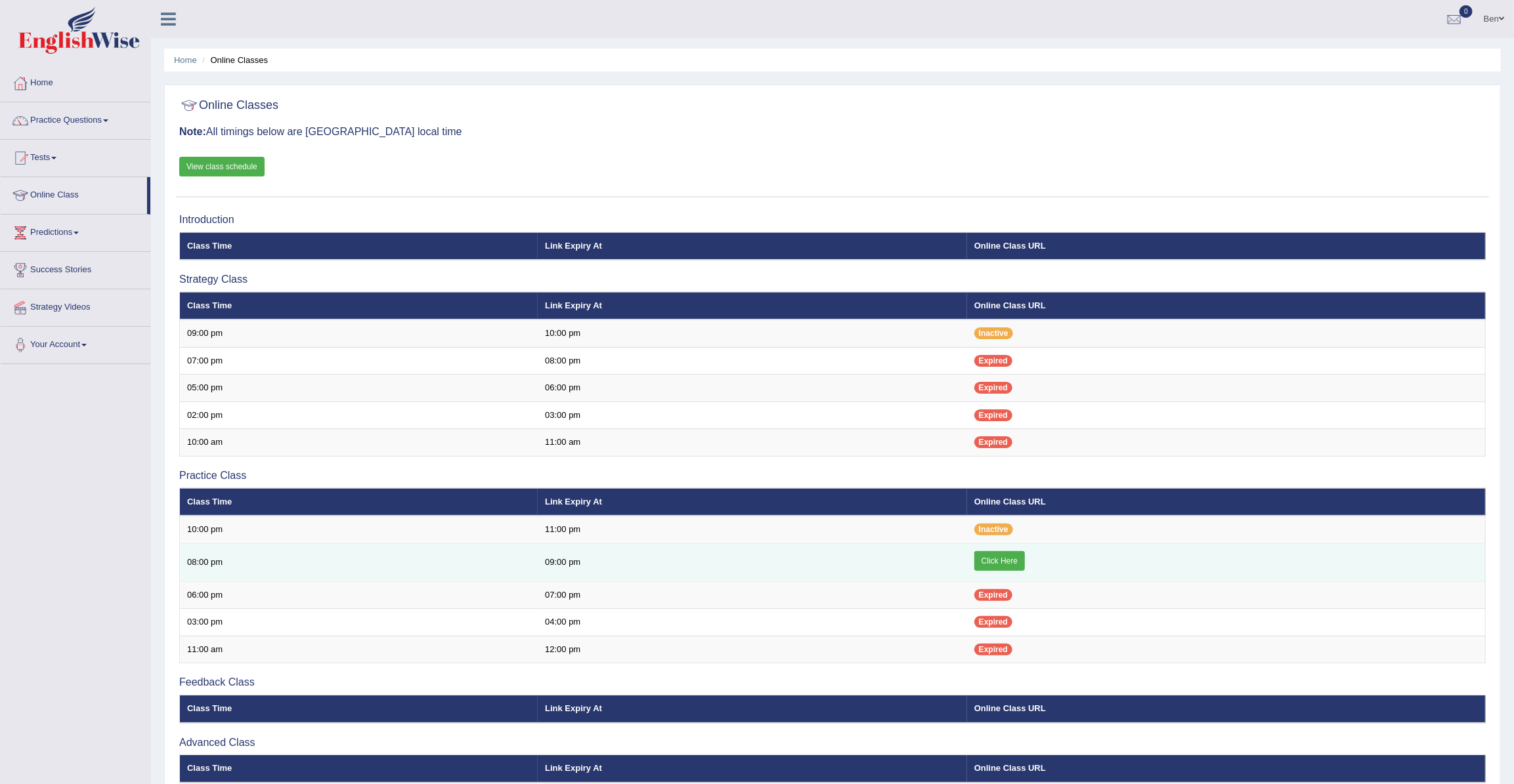
click at [1005, 555] on link "Click Here" at bounding box center [999, 561] width 51 height 19
